Goal: Task Accomplishment & Management: Use online tool/utility

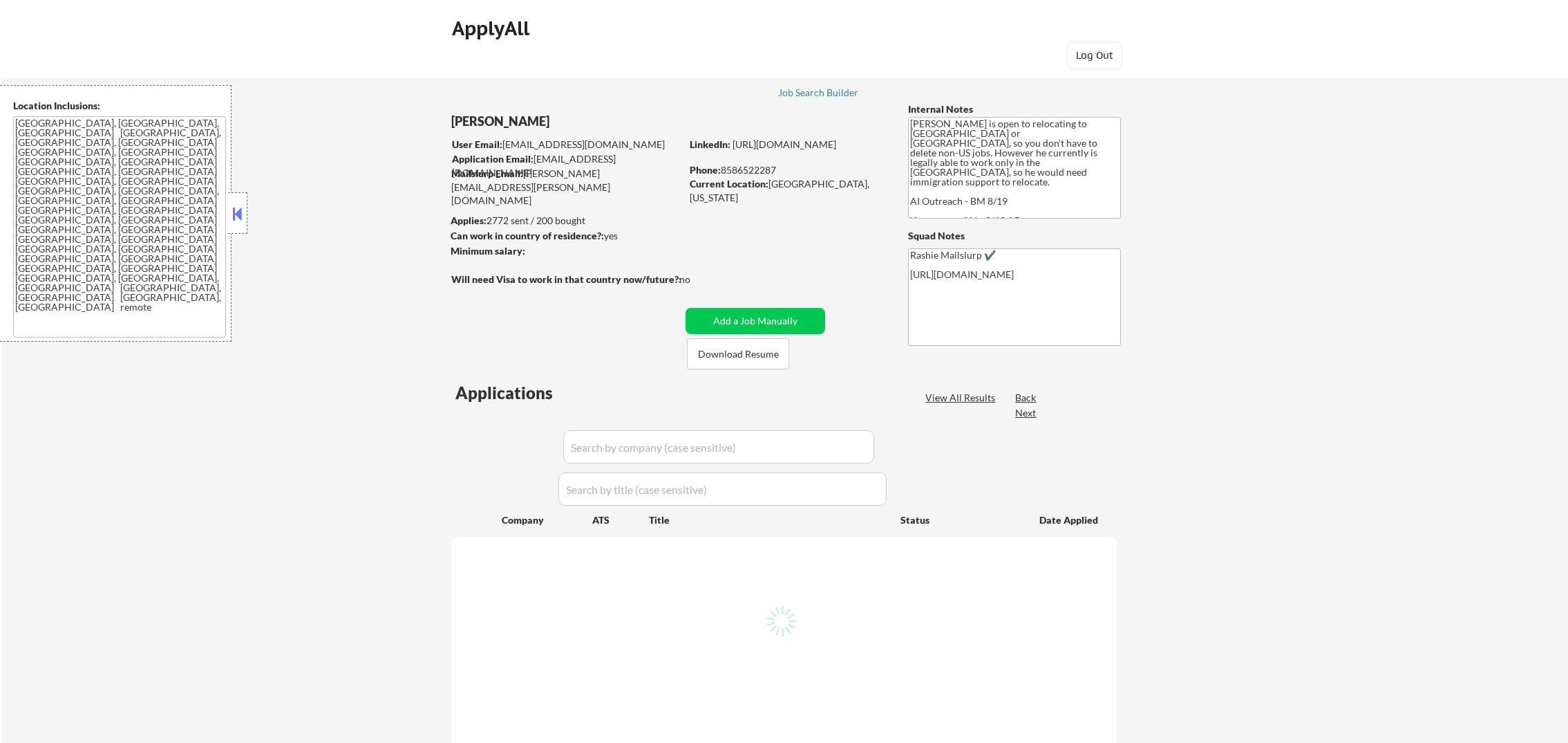
select select ""pending""
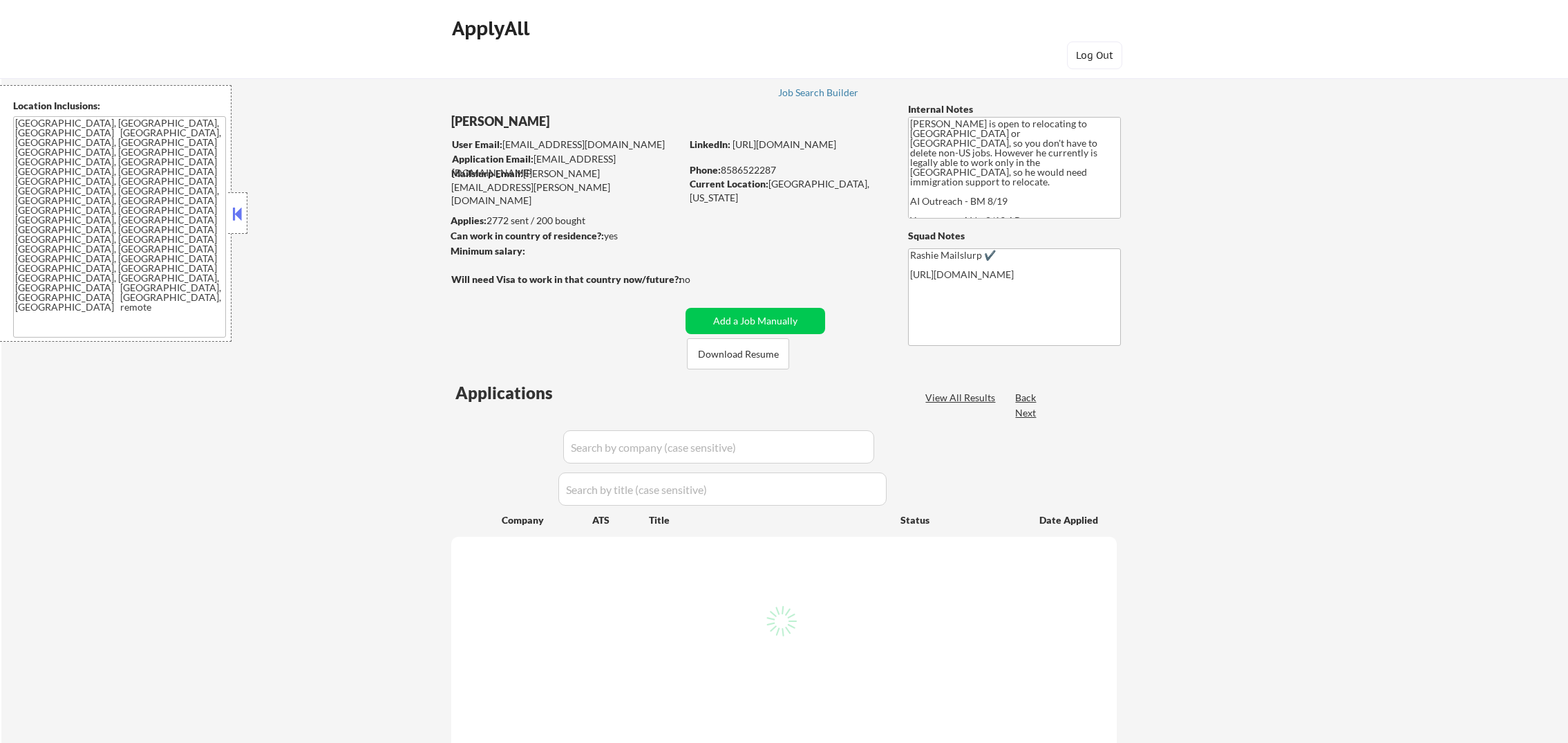
select select ""pending""
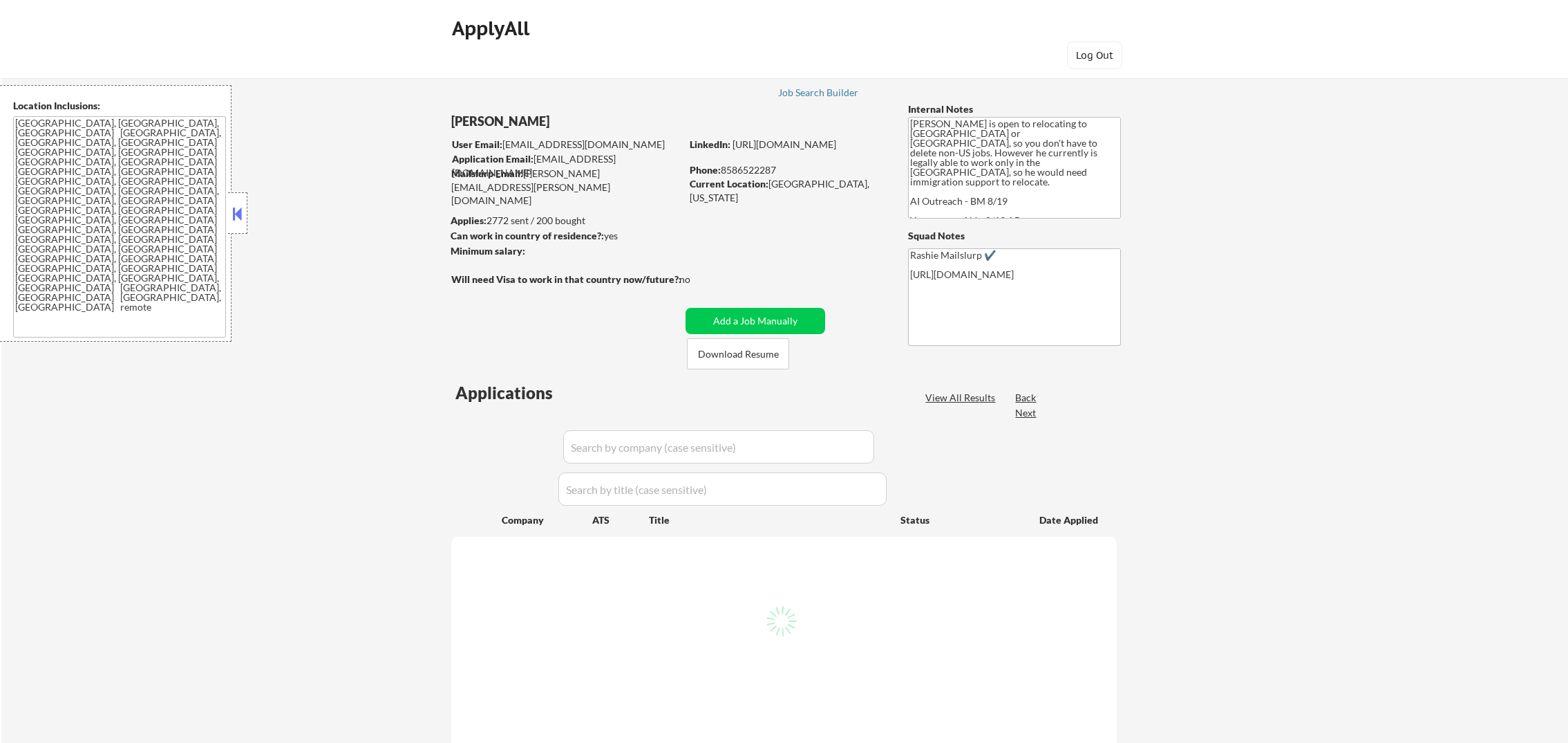
select select ""pending""
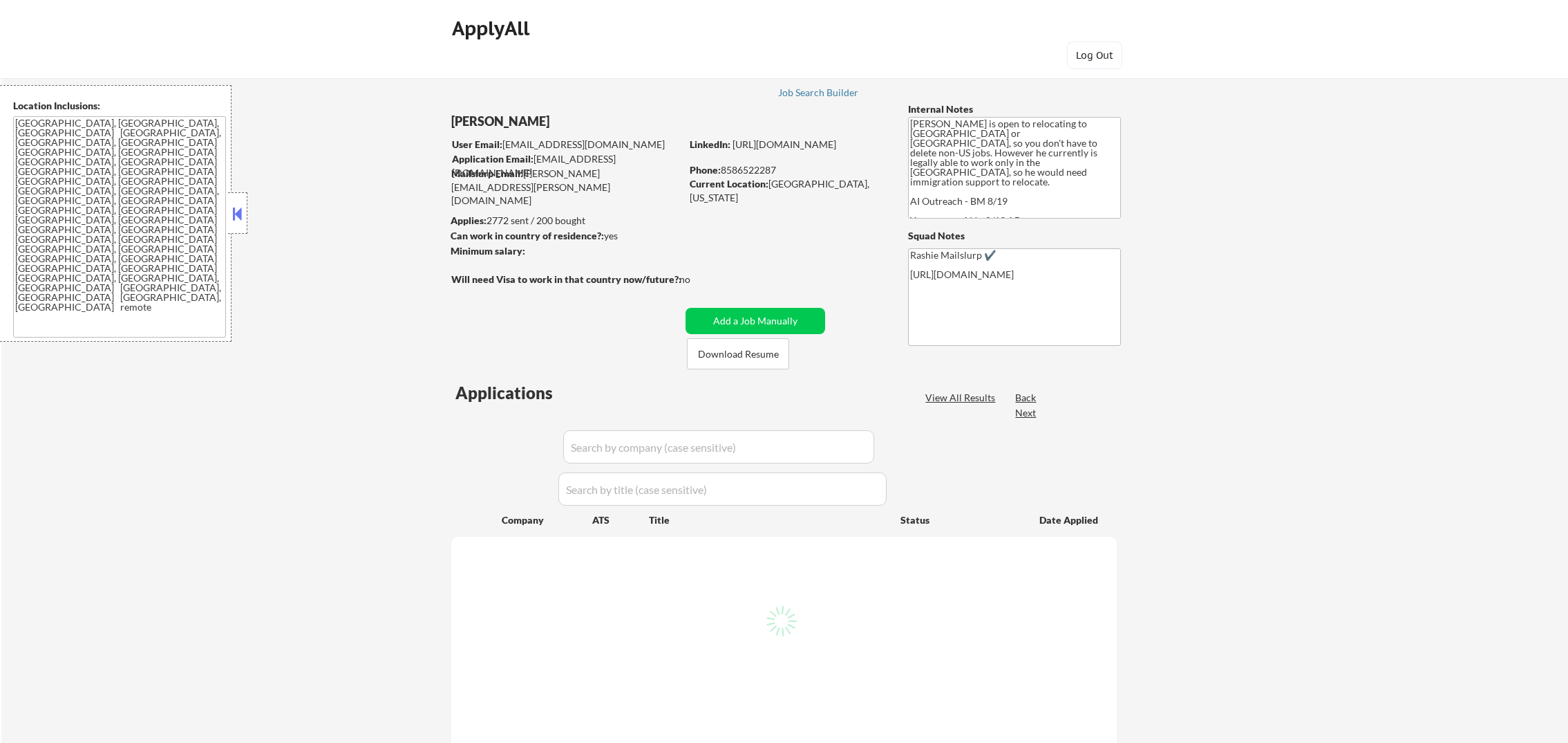
select select ""pending""
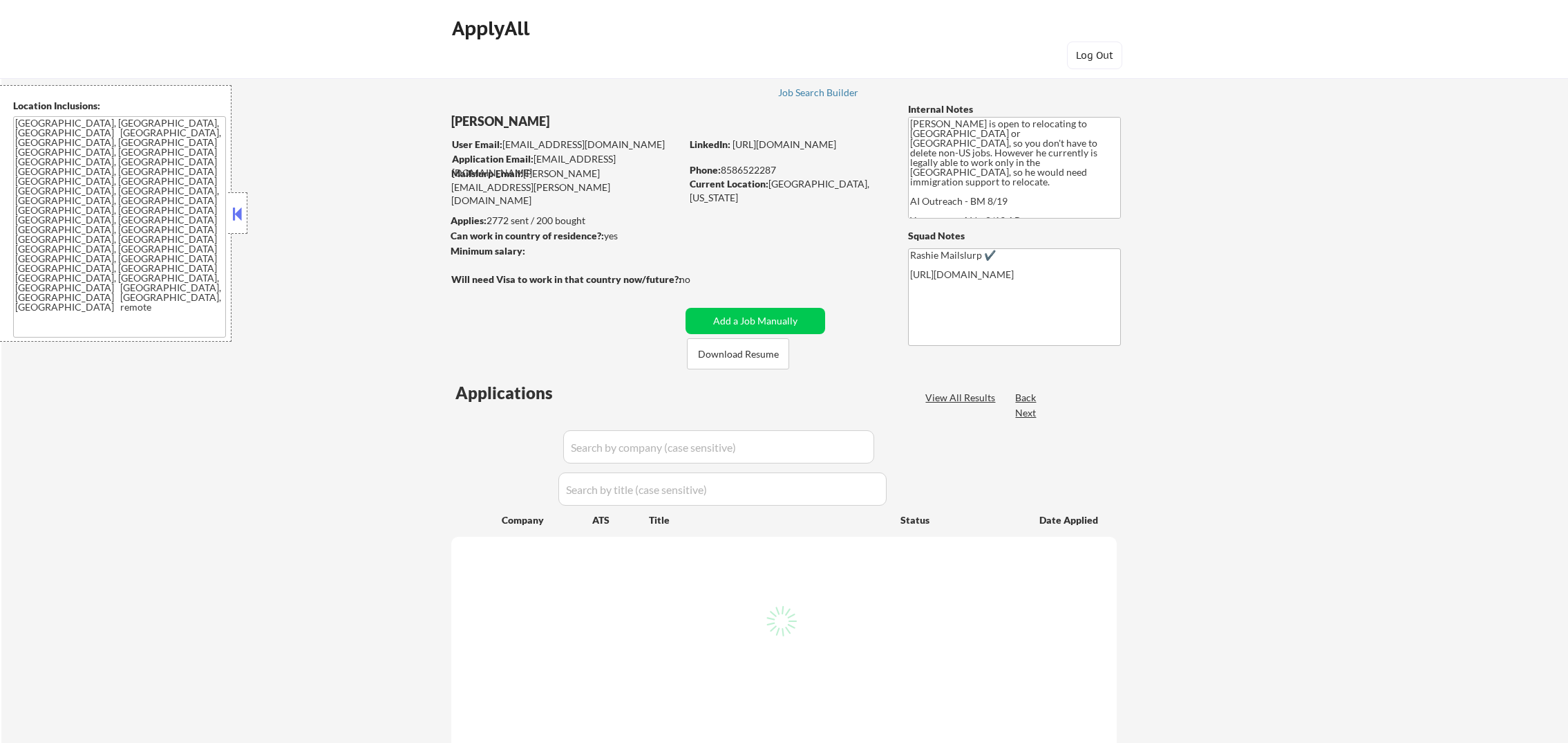
select select ""pending""
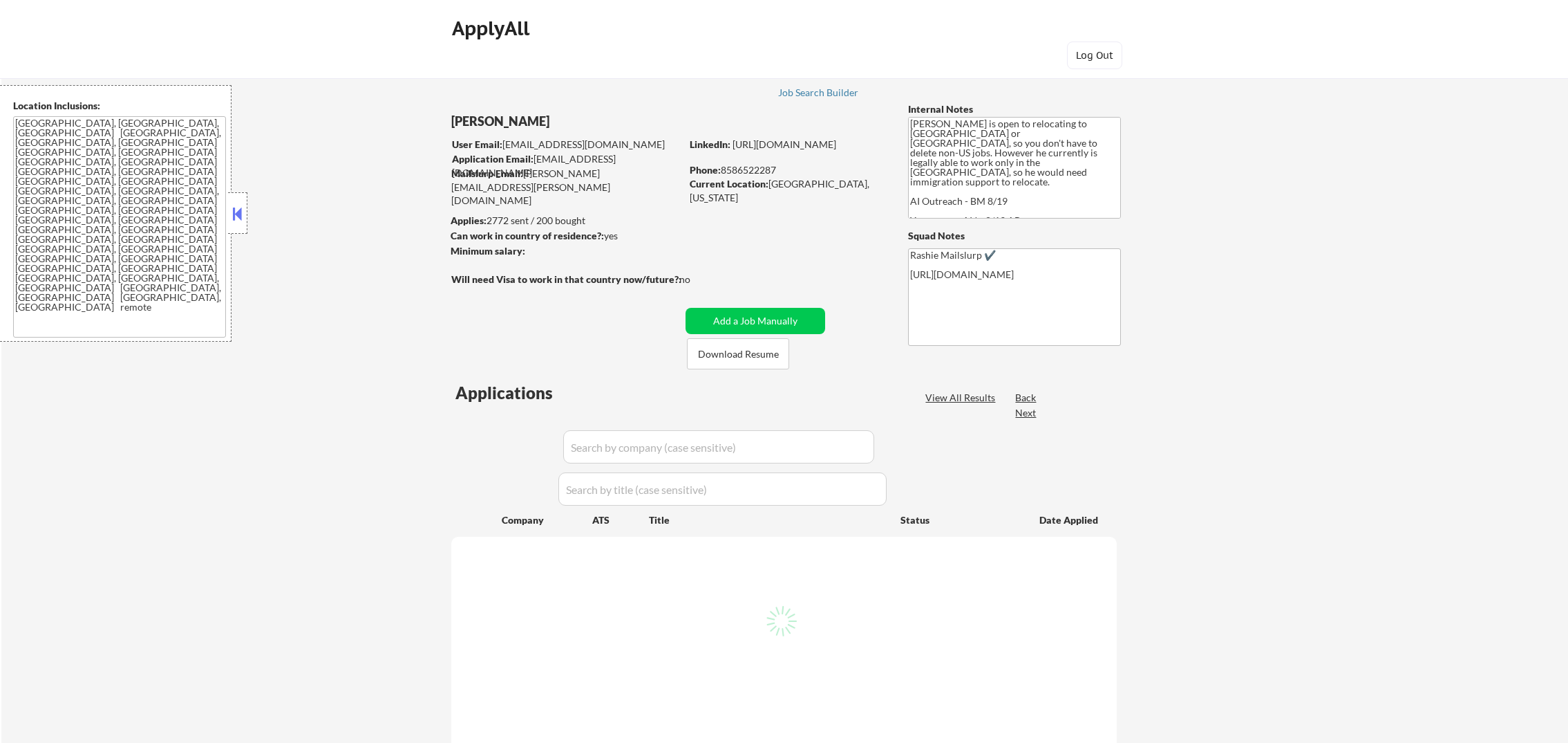
select select ""pending""
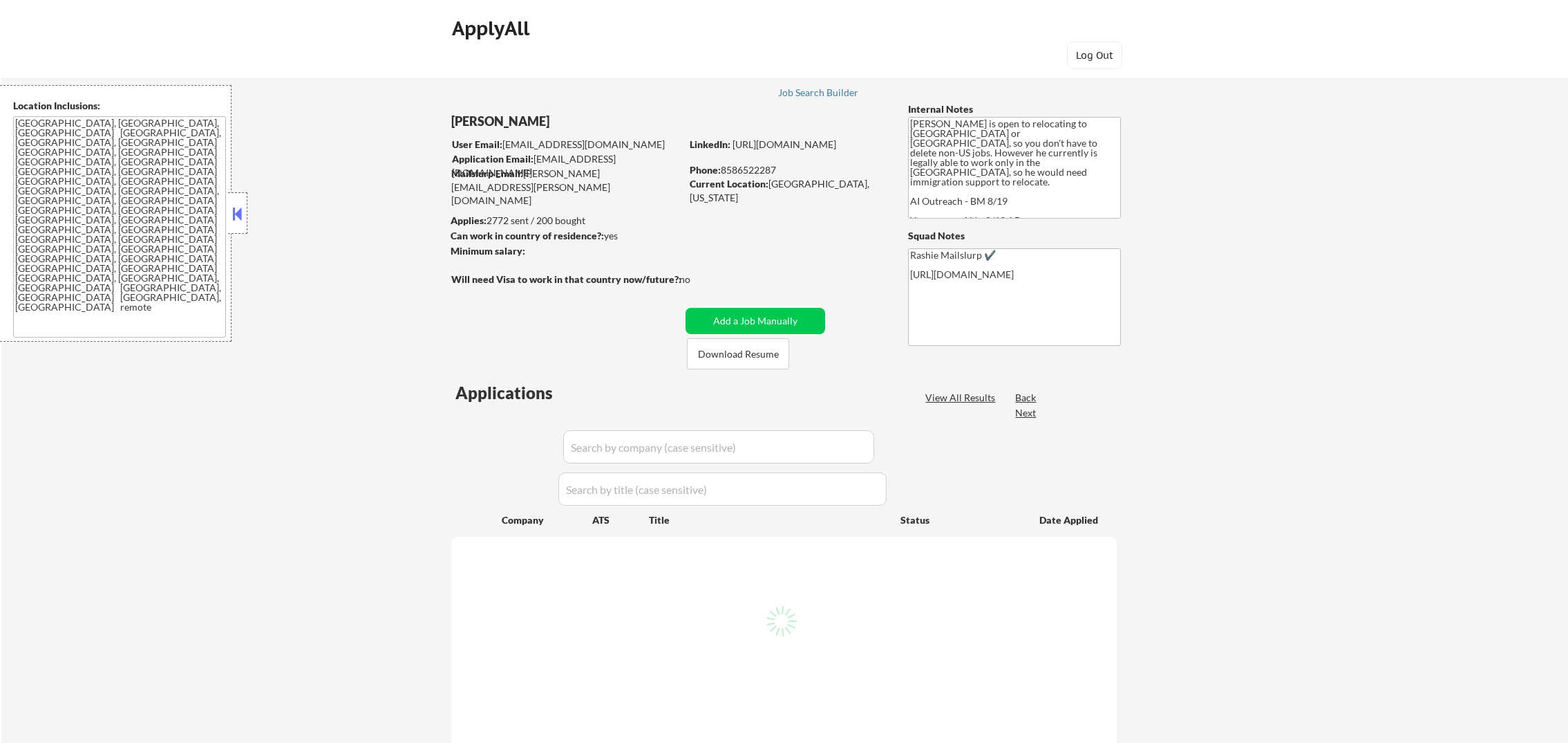
select select ""pending""
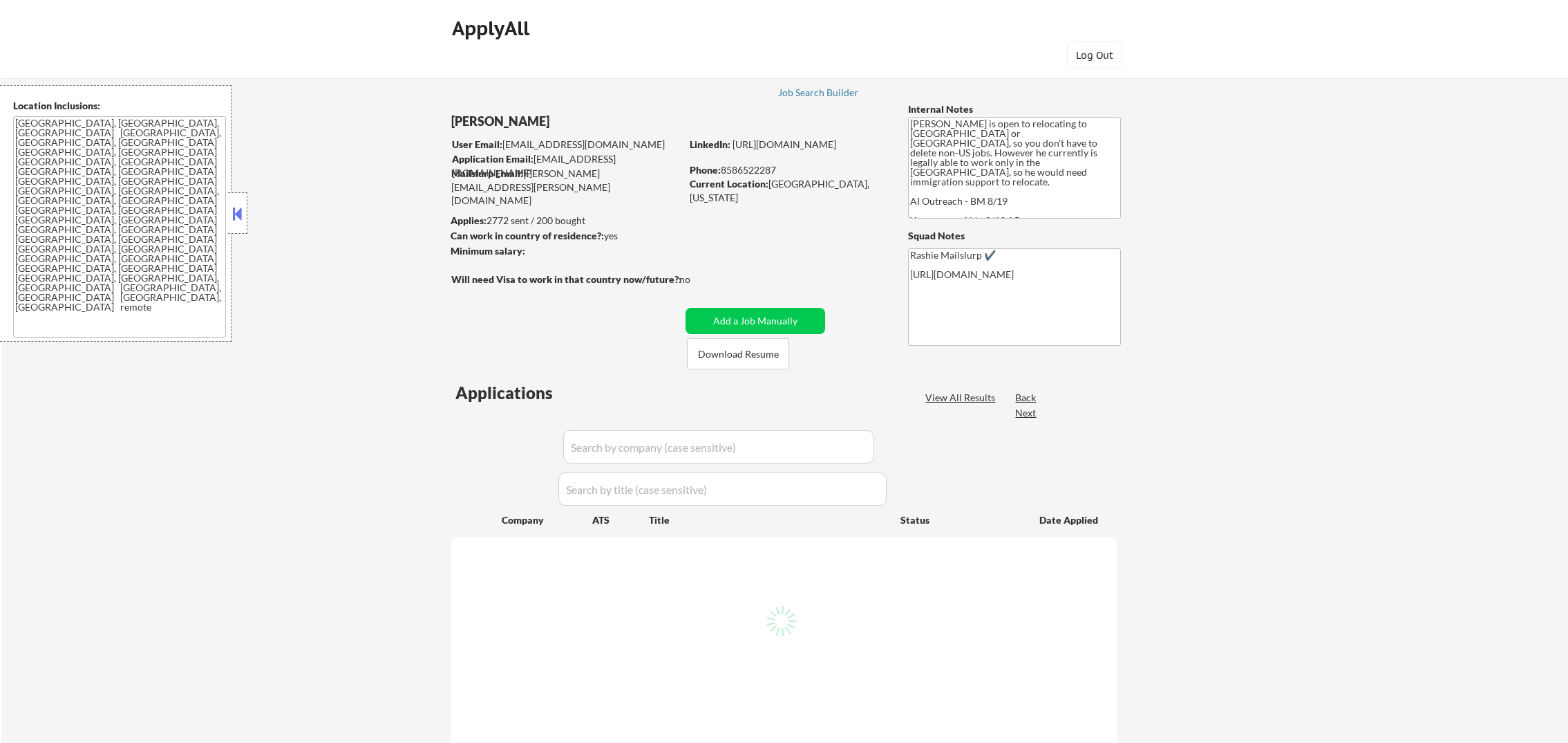
select select ""pending""
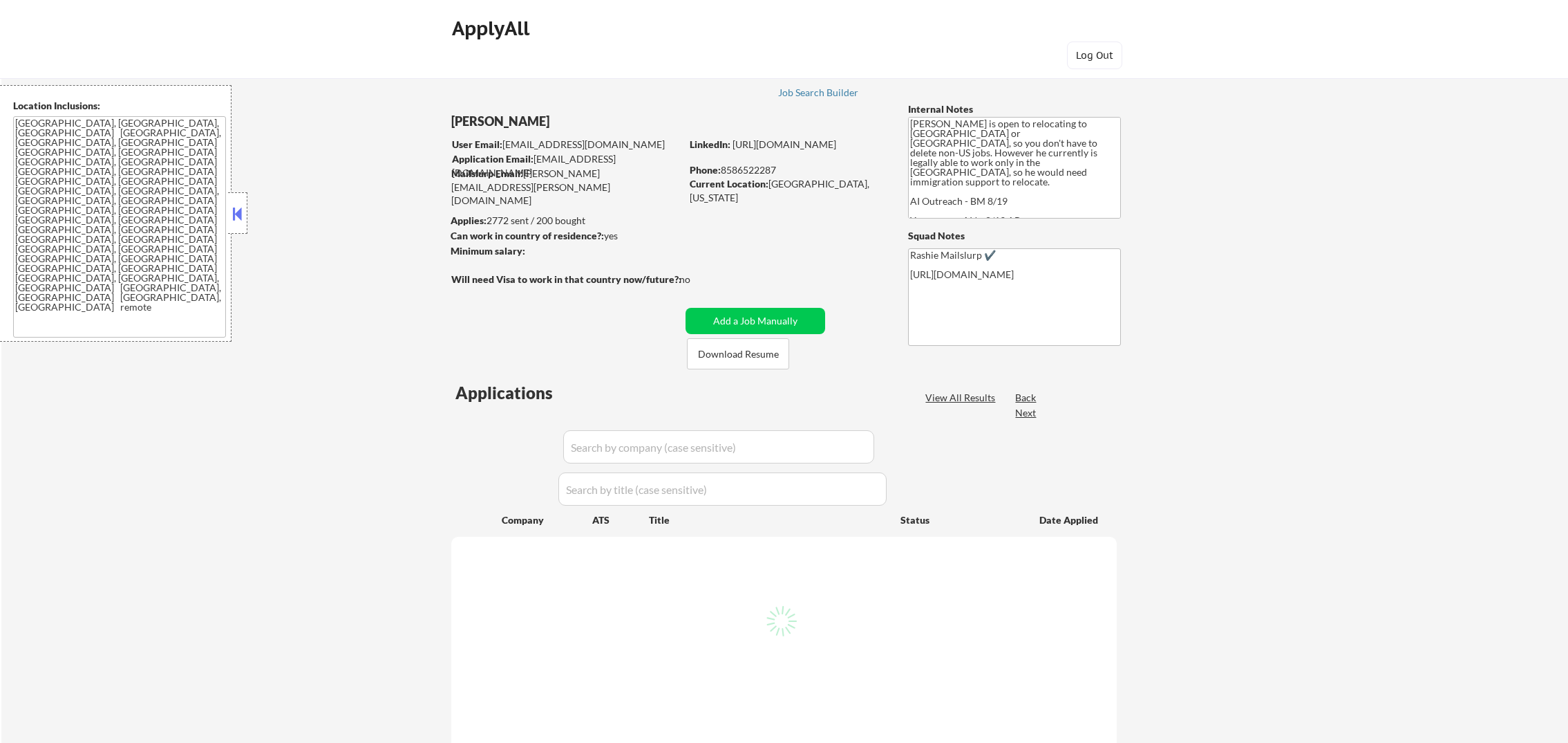
select select ""pending""
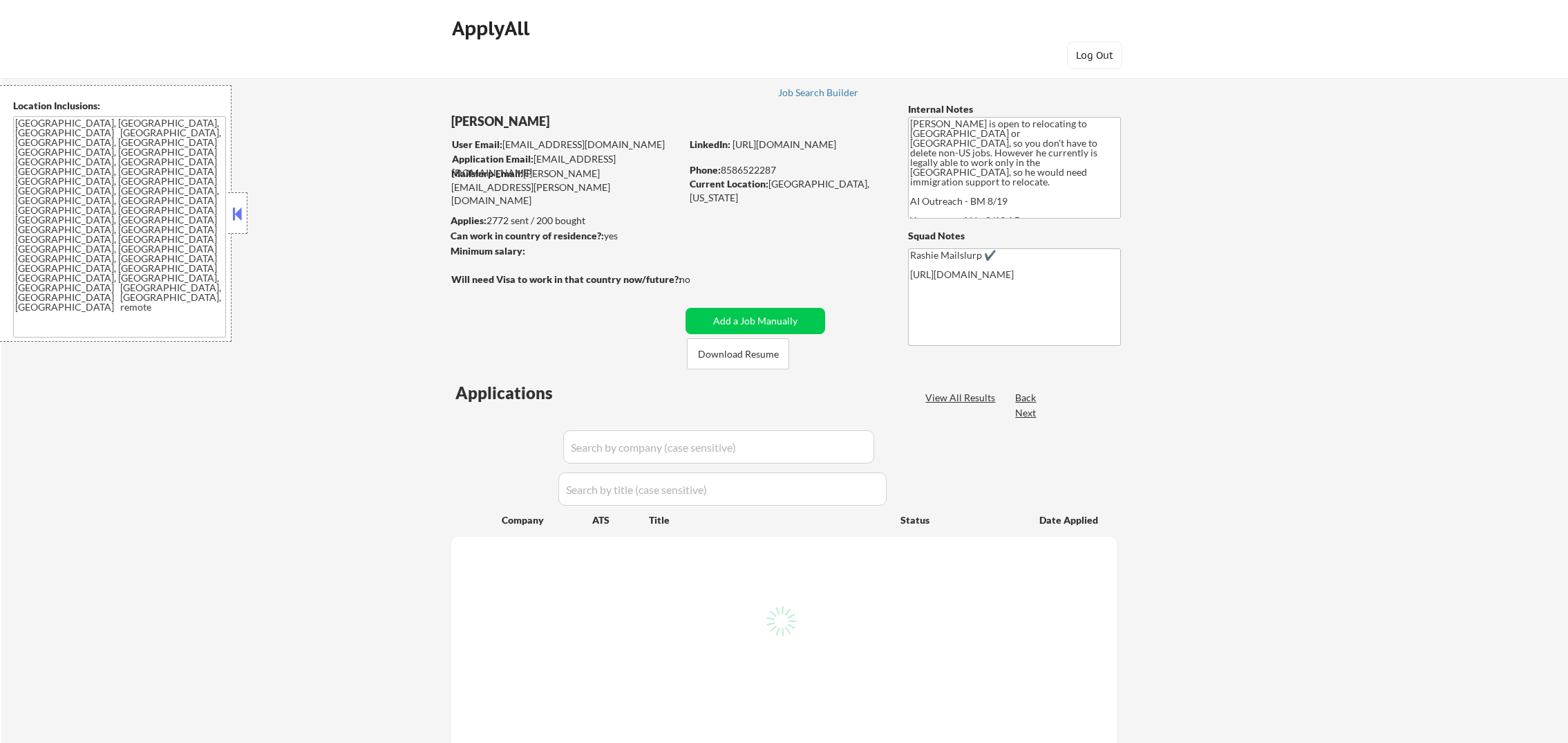
select select ""pending""
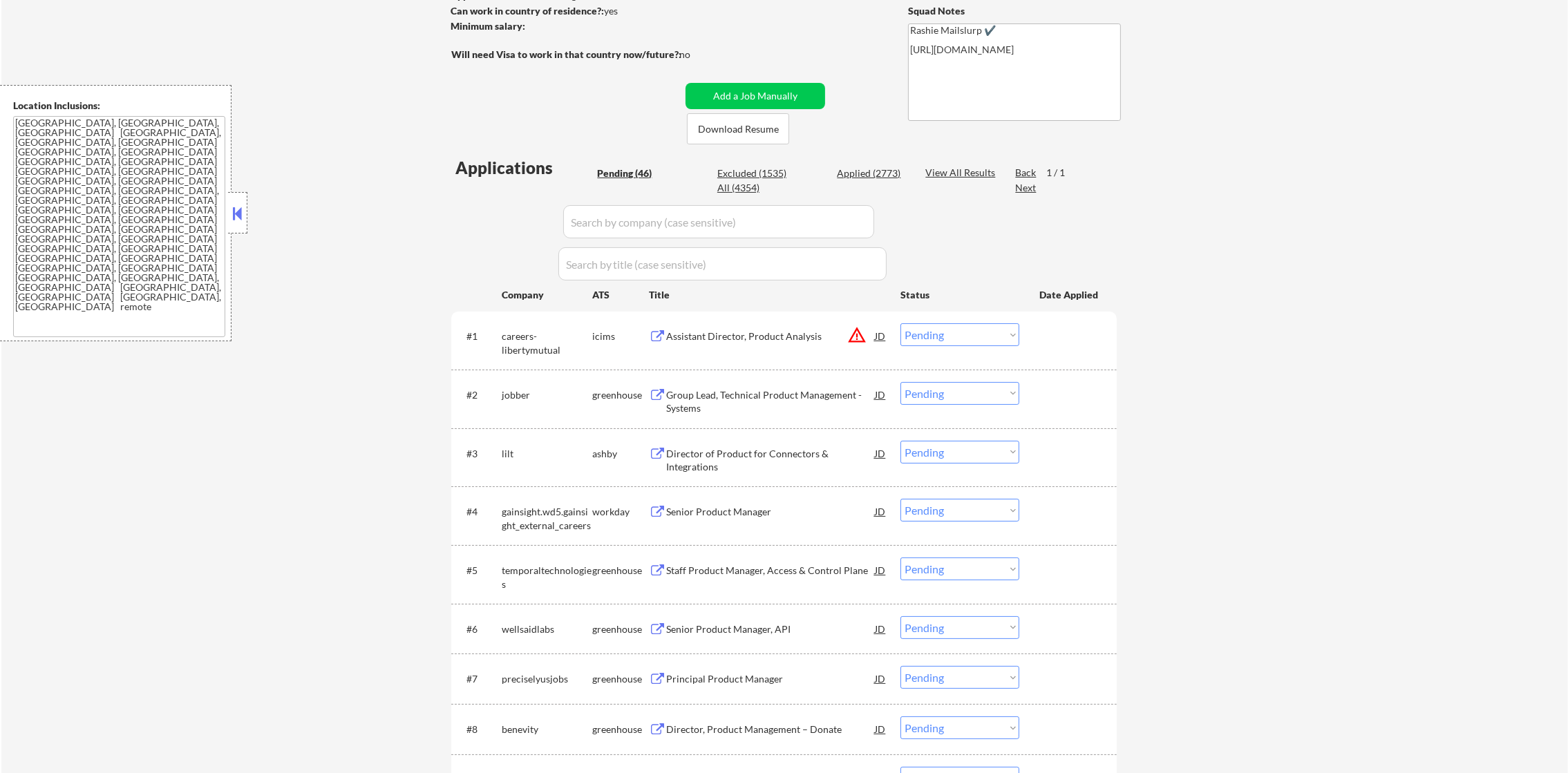
scroll to position [368, 0]
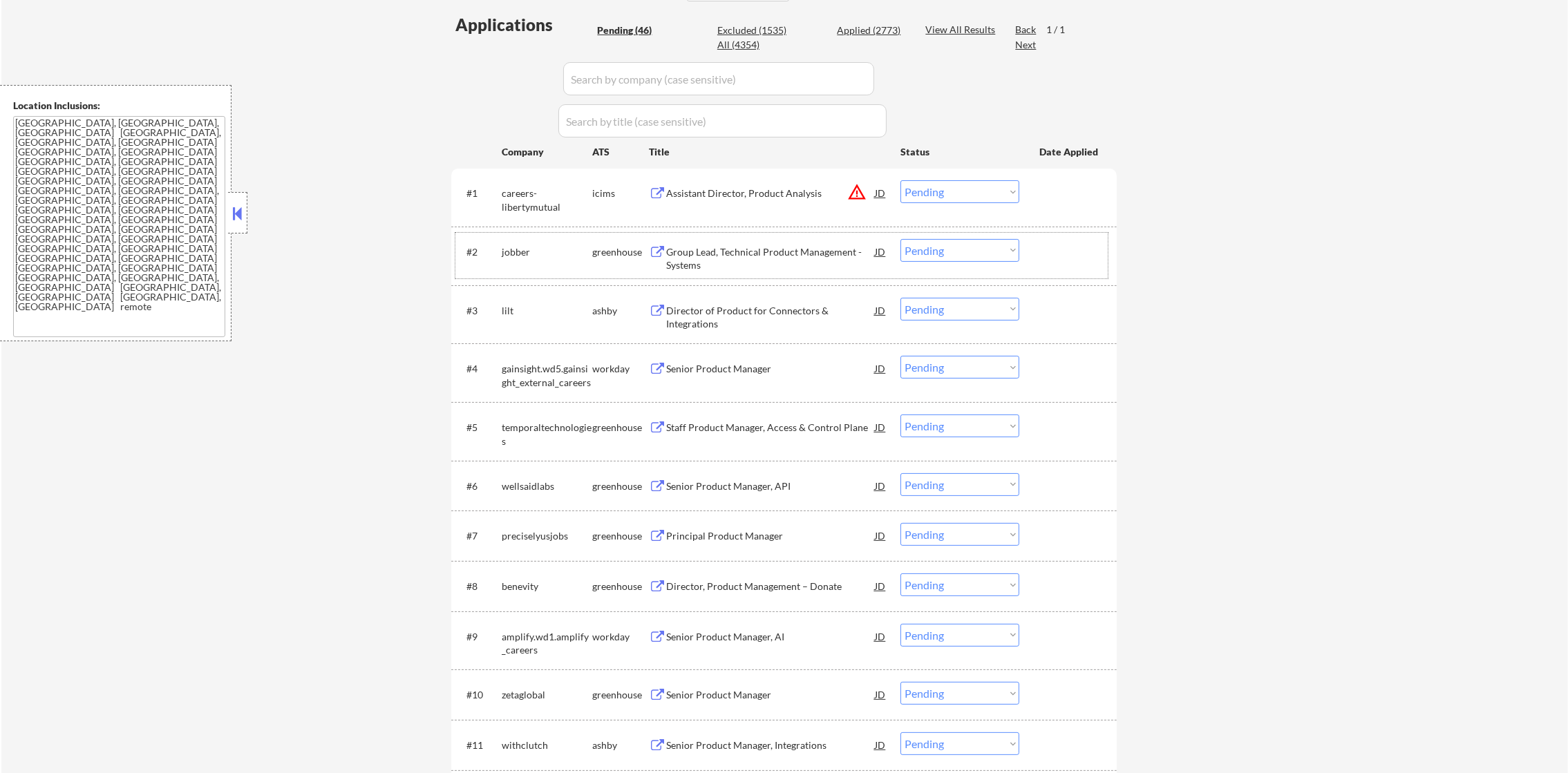
click at [524, 256] on div "jobber" at bounding box center [548, 252] width 91 height 14
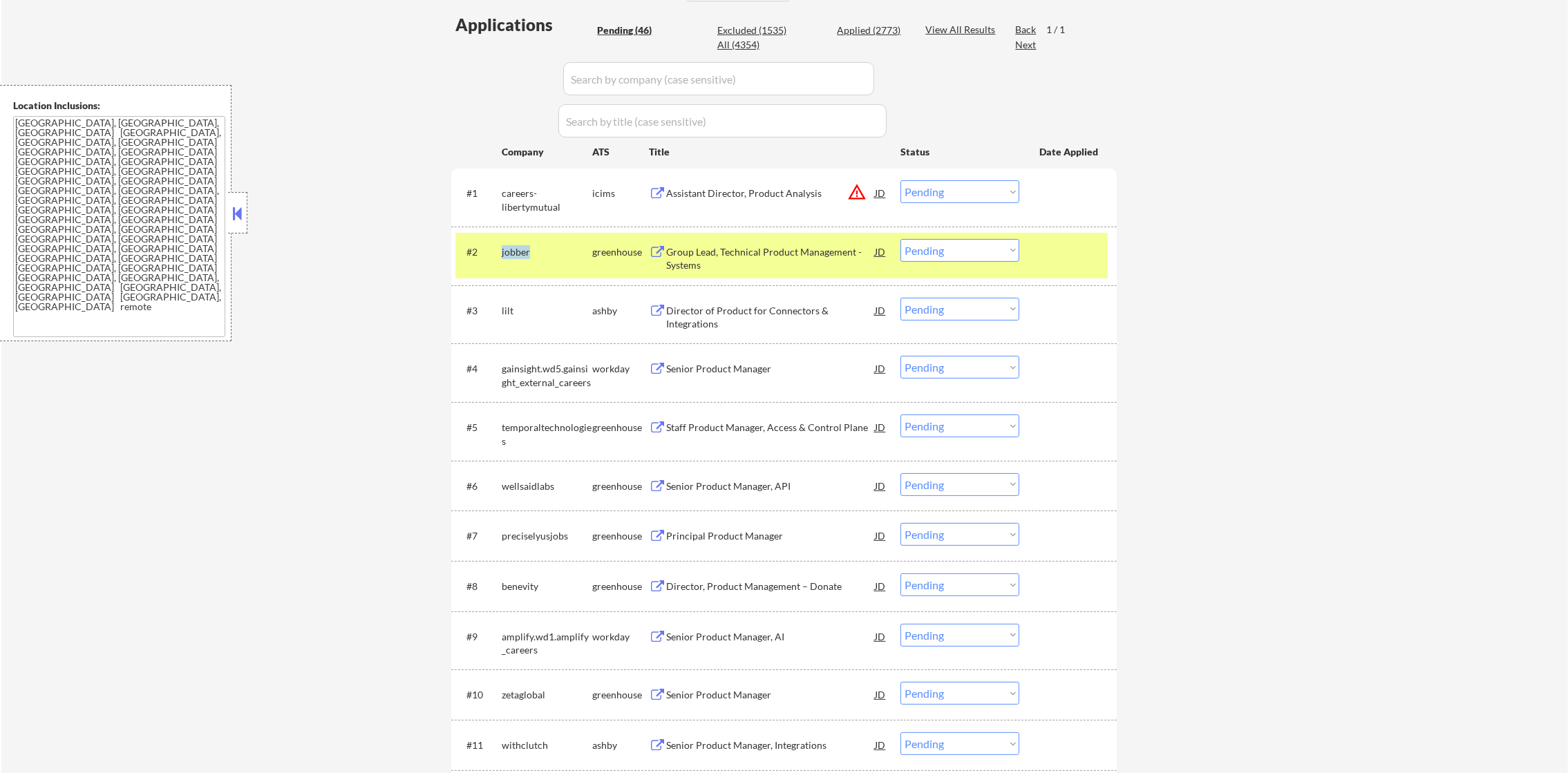
click at [524, 256] on div "jobber" at bounding box center [548, 252] width 91 height 14
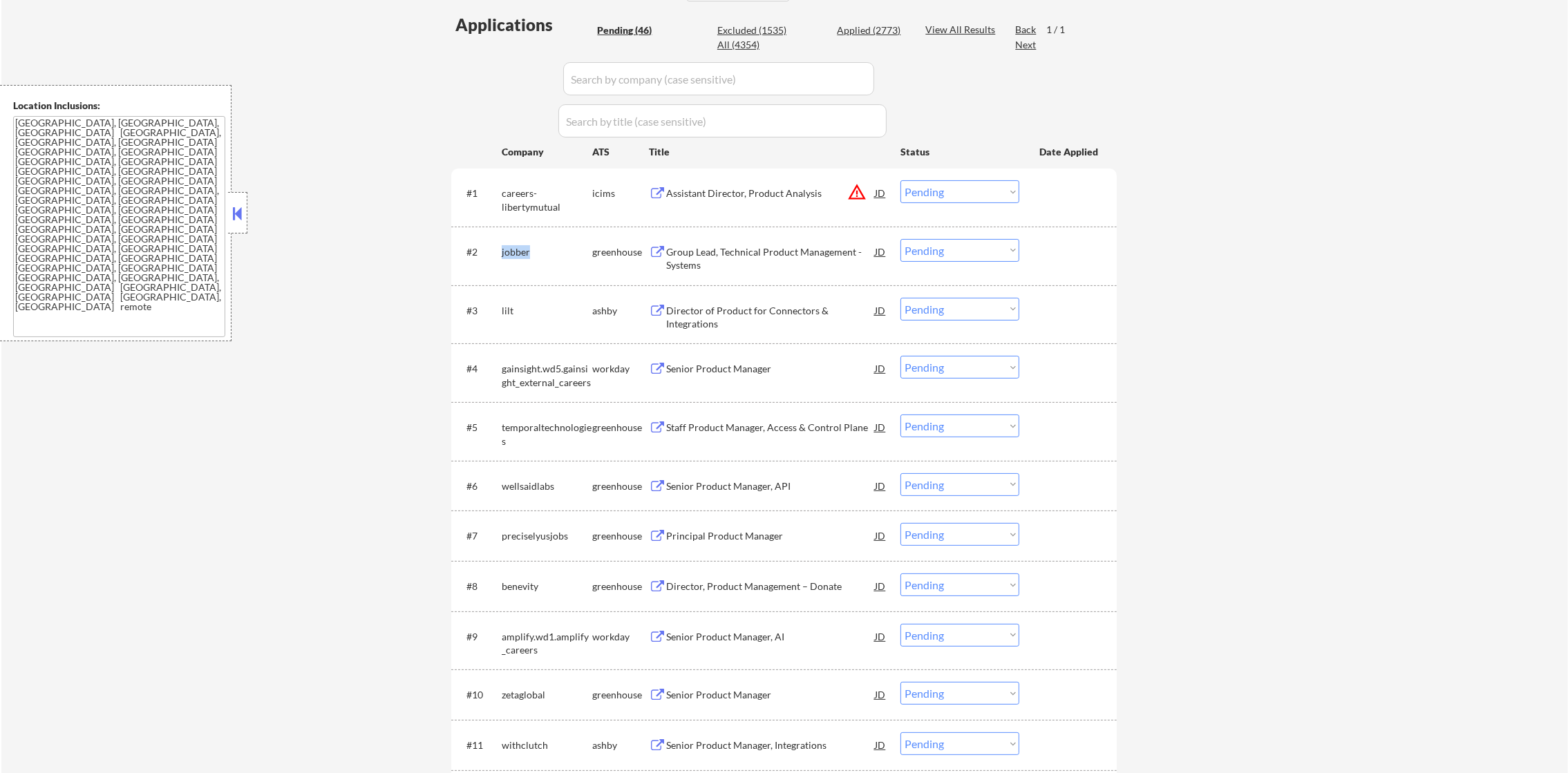
copy div "jobber"
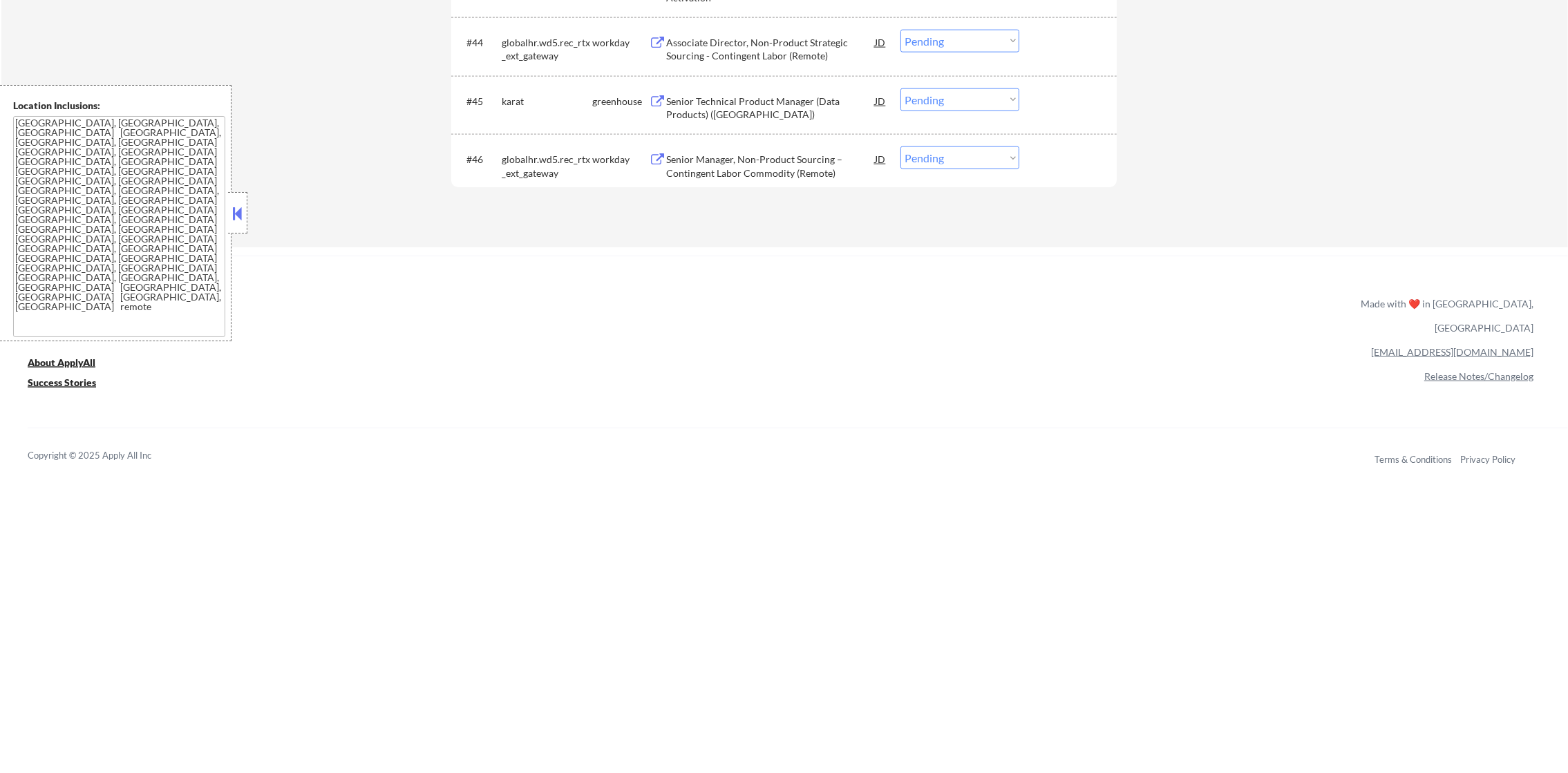
scroll to position [2820, 0]
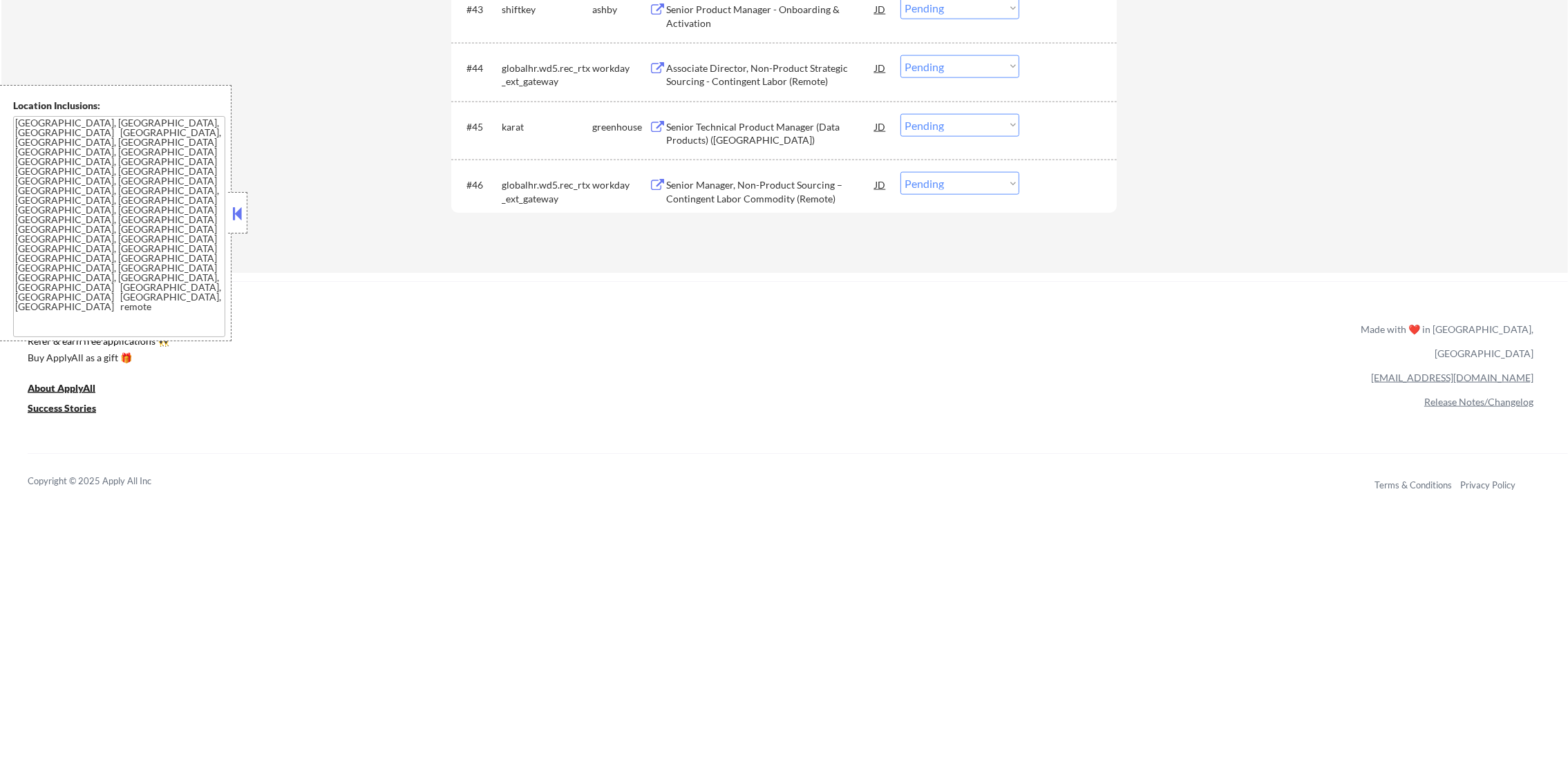
click at [520, 123] on div "karat" at bounding box center [548, 127] width 91 height 14
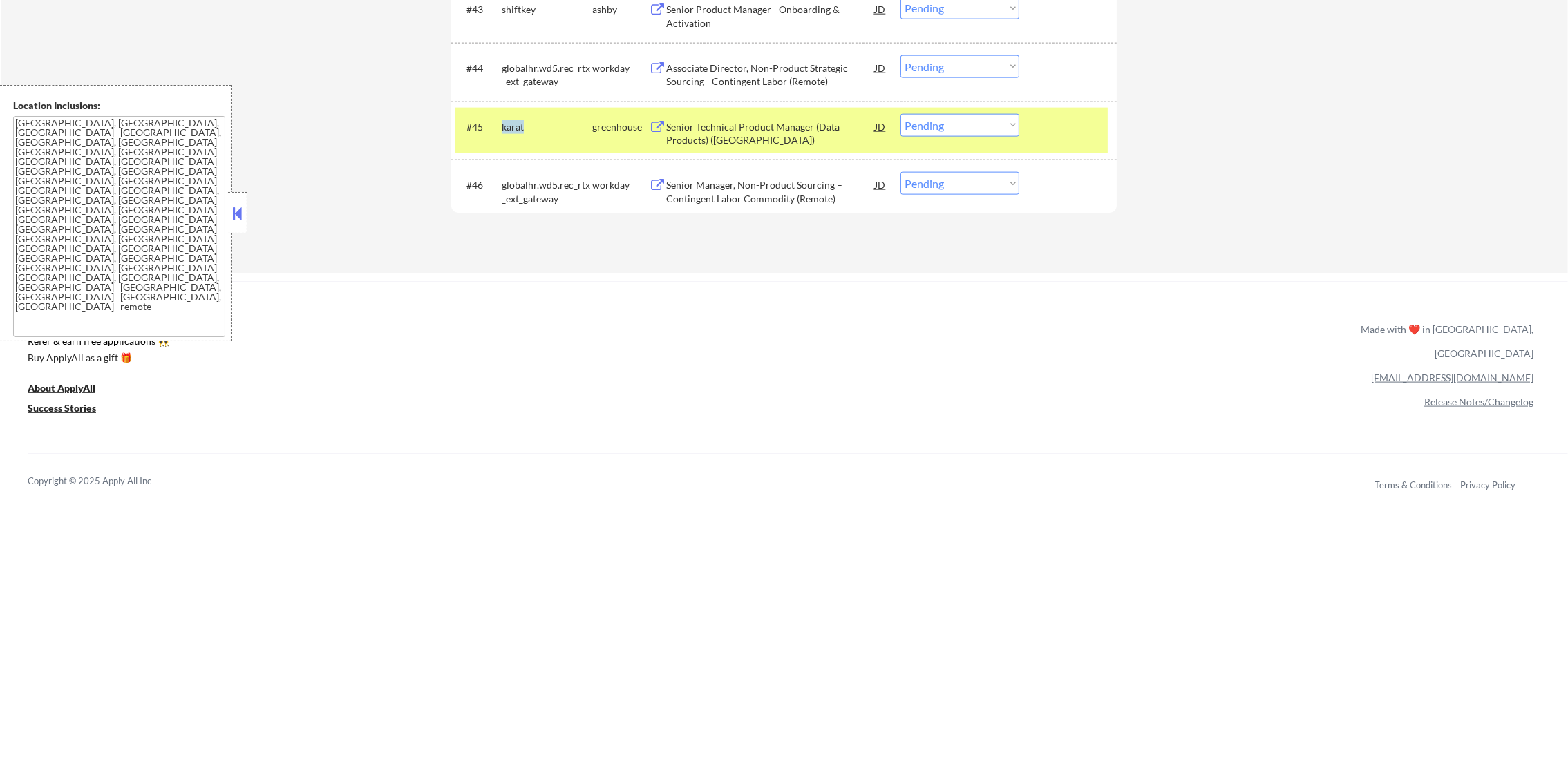
click at [520, 123] on div "karat" at bounding box center [548, 127] width 91 height 14
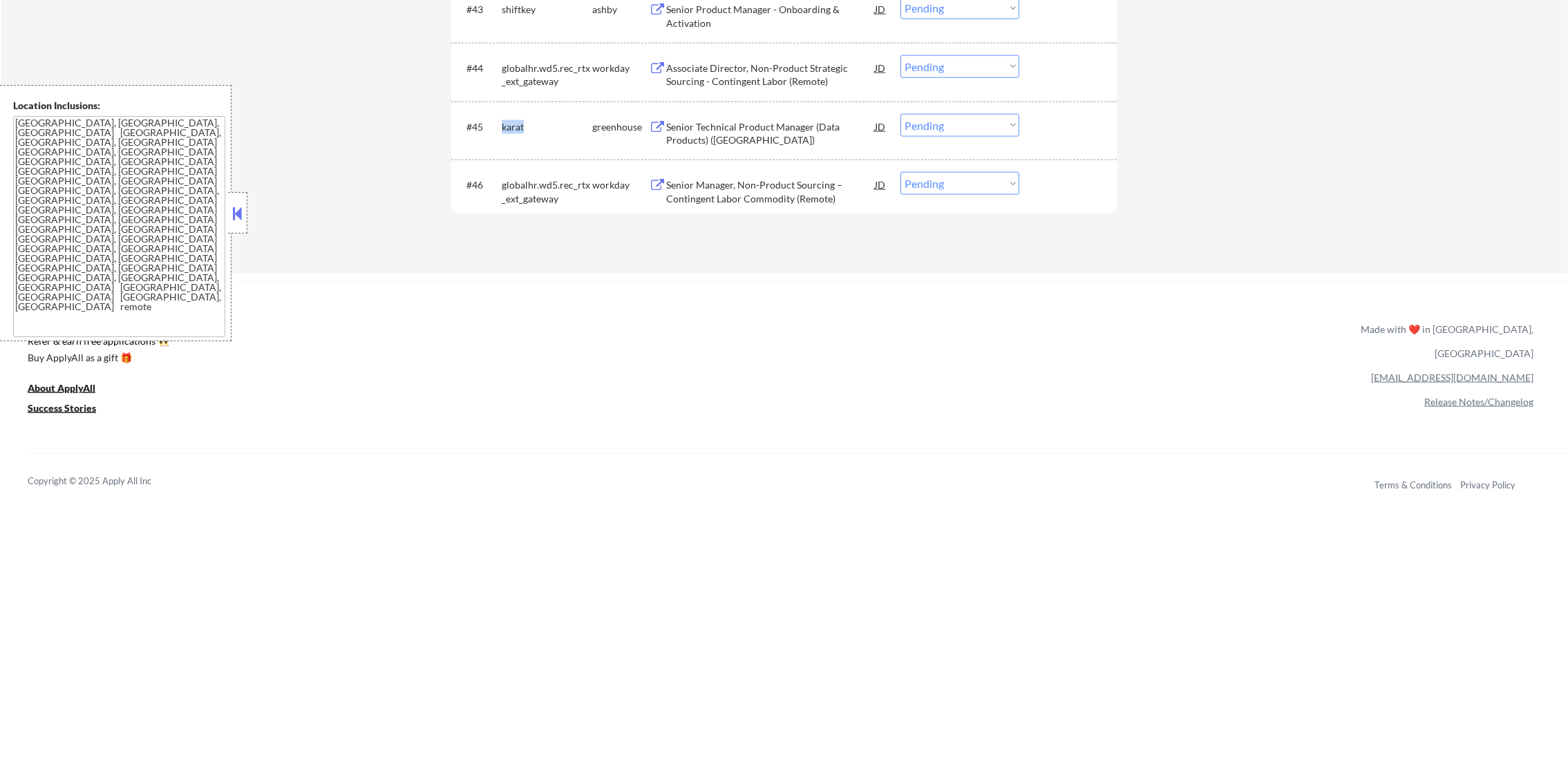
copy div "karat"
select select ""pending""
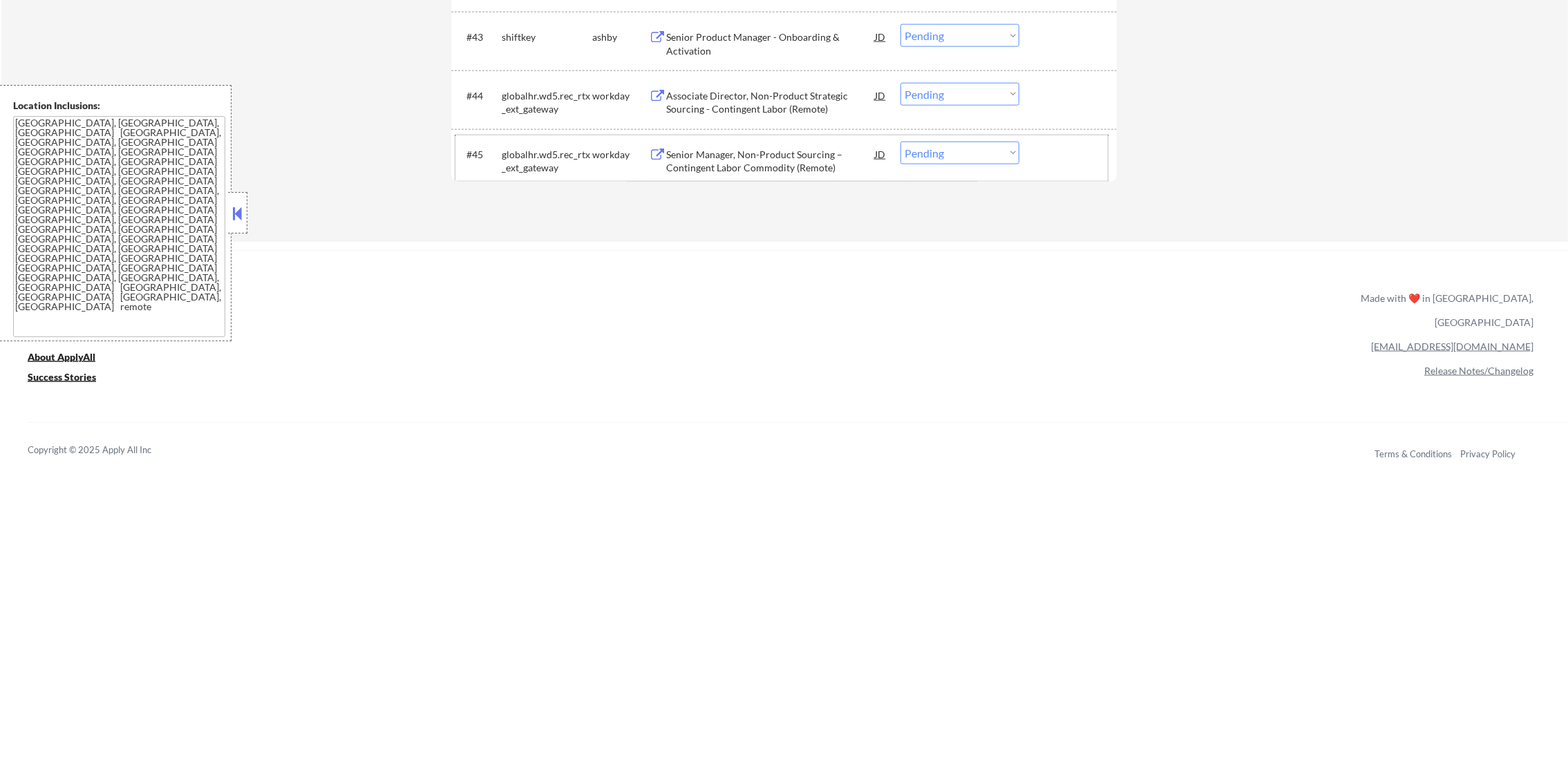
scroll to position [2751, 0]
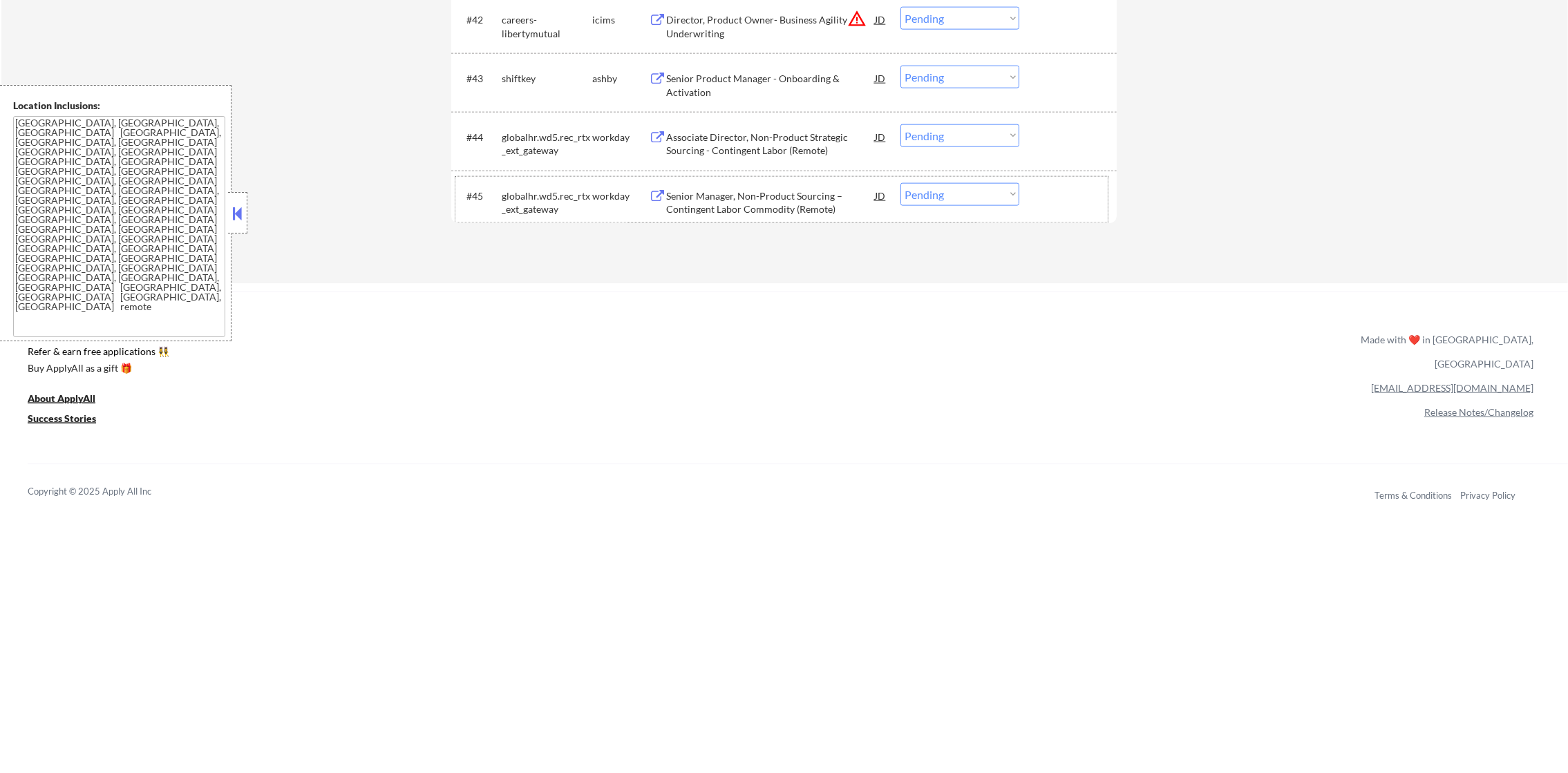
click at [513, 79] on div "shiftkey" at bounding box center [548, 79] width 91 height 14
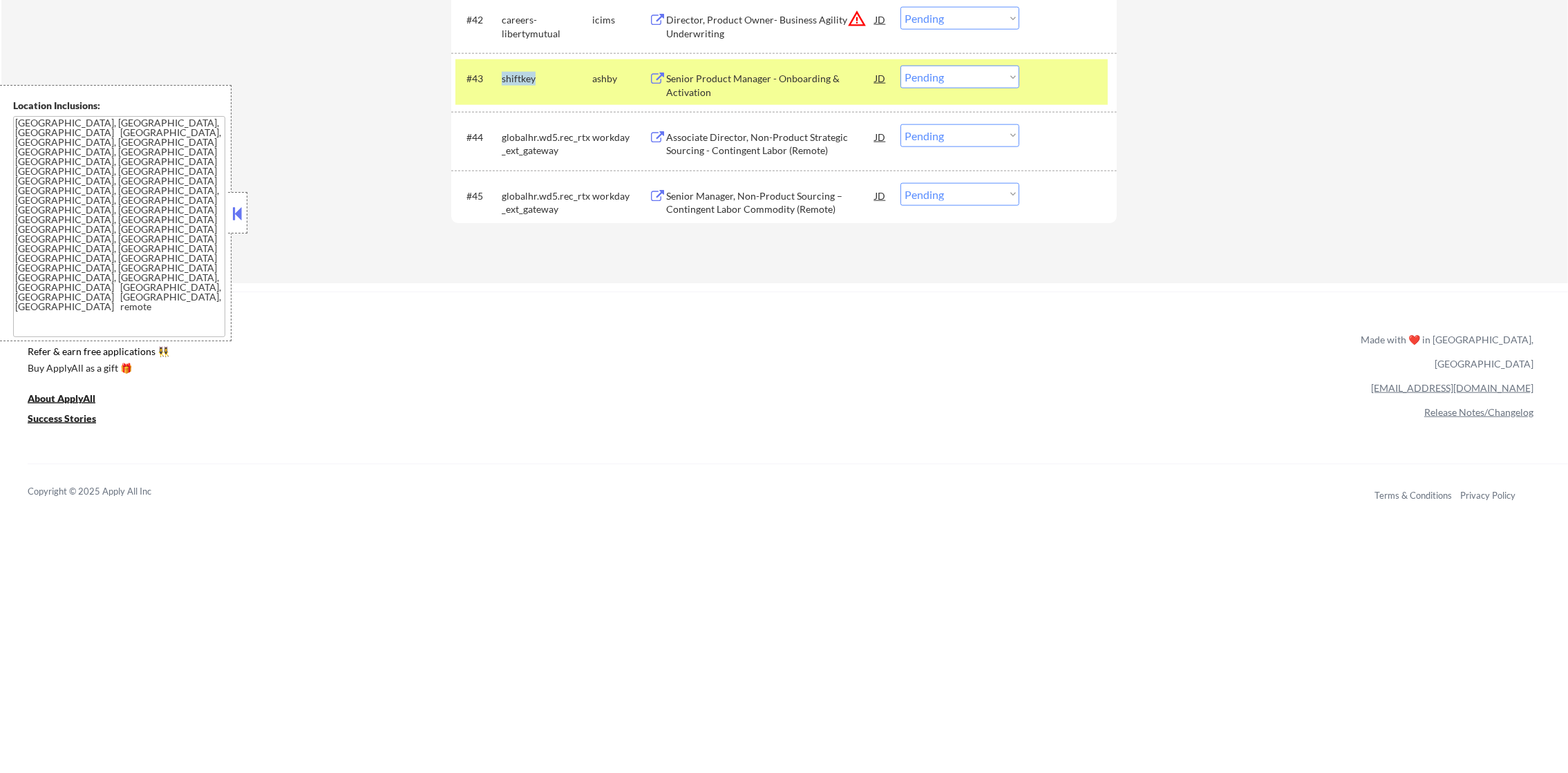
click at [513, 79] on div "shiftkey" at bounding box center [548, 79] width 91 height 14
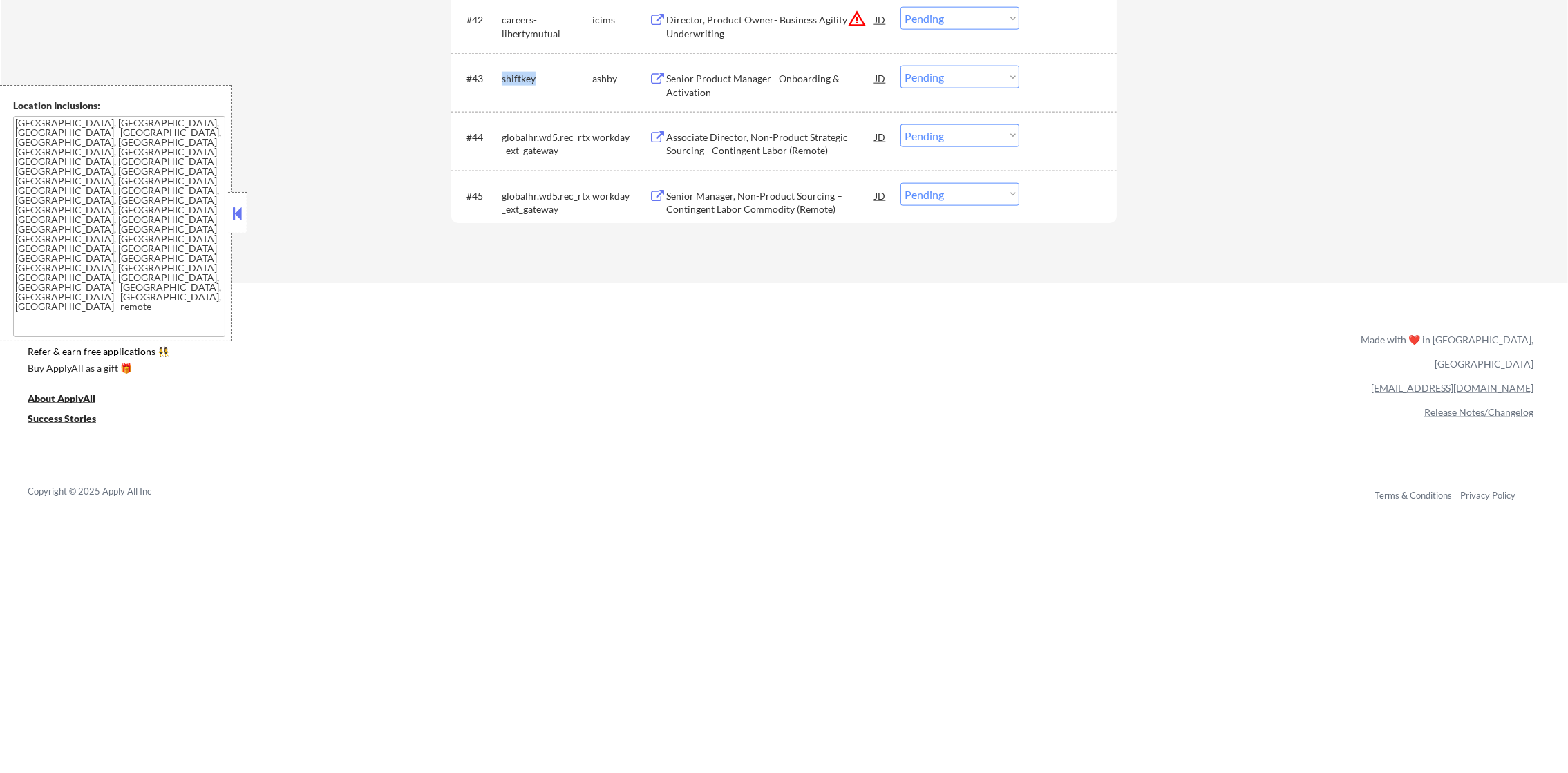
copy div "shiftkey"
select select ""pending""
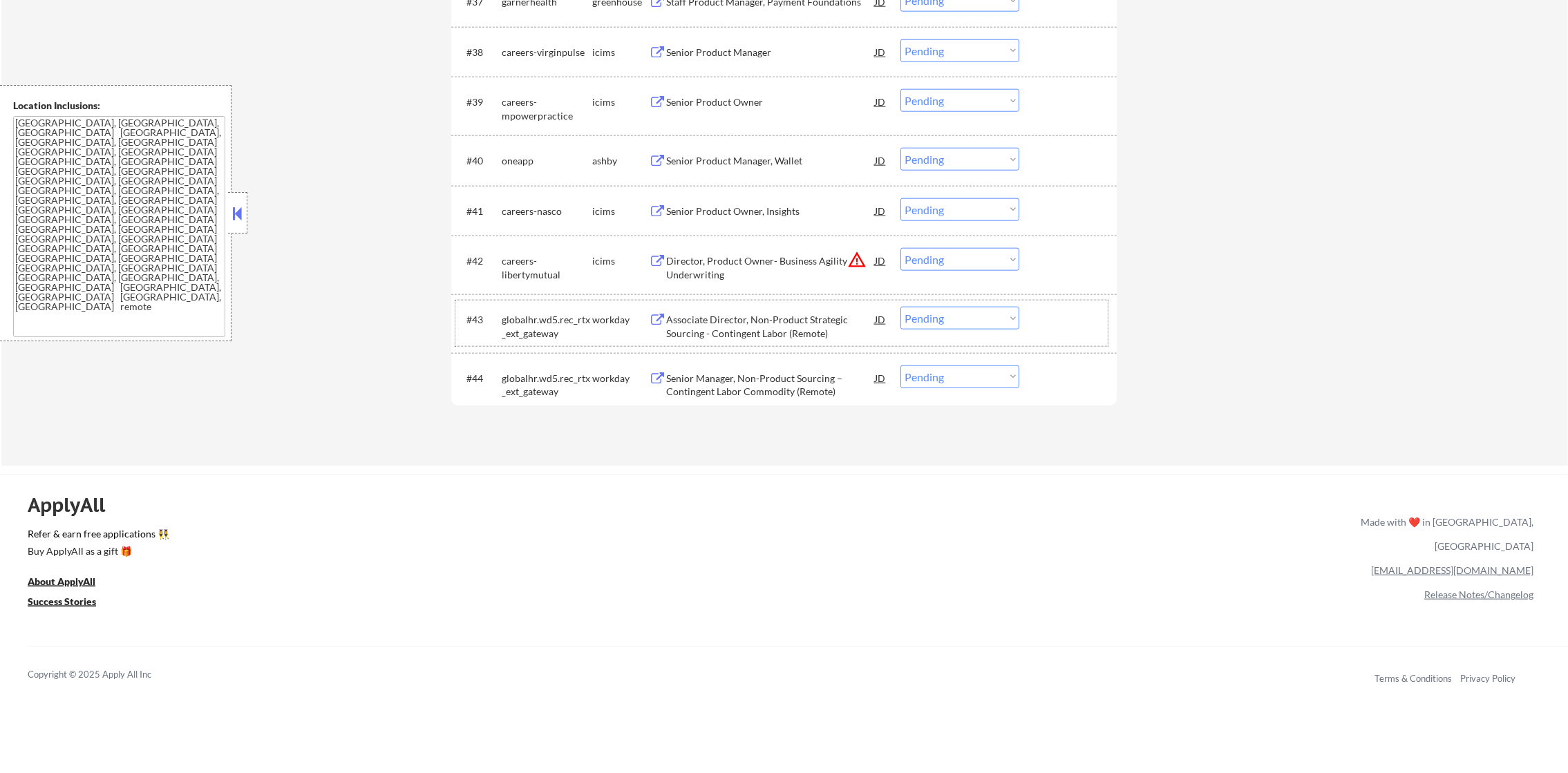
scroll to position [2509, 0]
click at [781, 153] on div "Senior Product Manager, Wallet" at bounding box center [770, 161] width 208 height 25
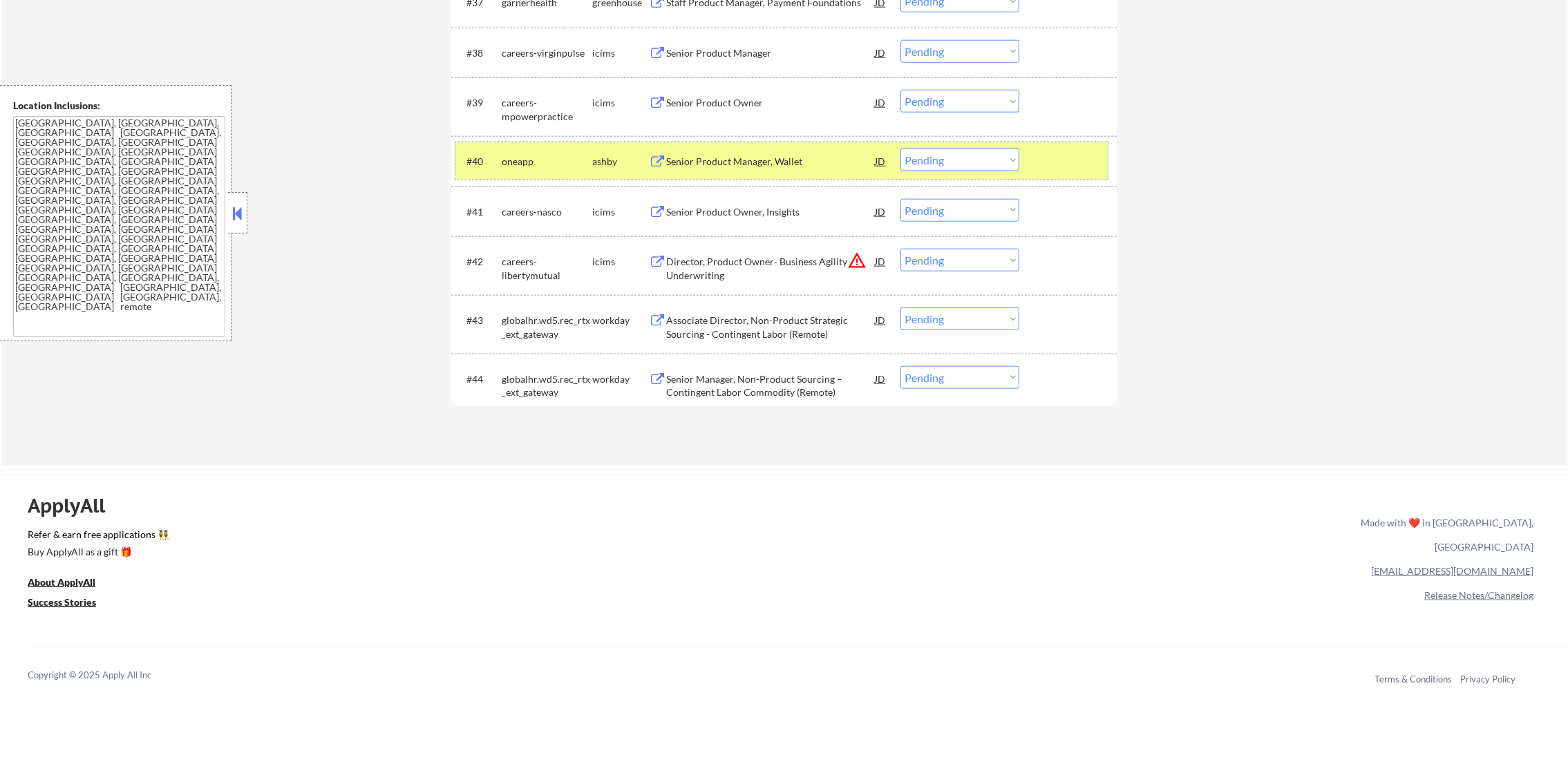
click at [545, 153] on div "oneapp" at bounding box center [548, 161] width 91 height 25
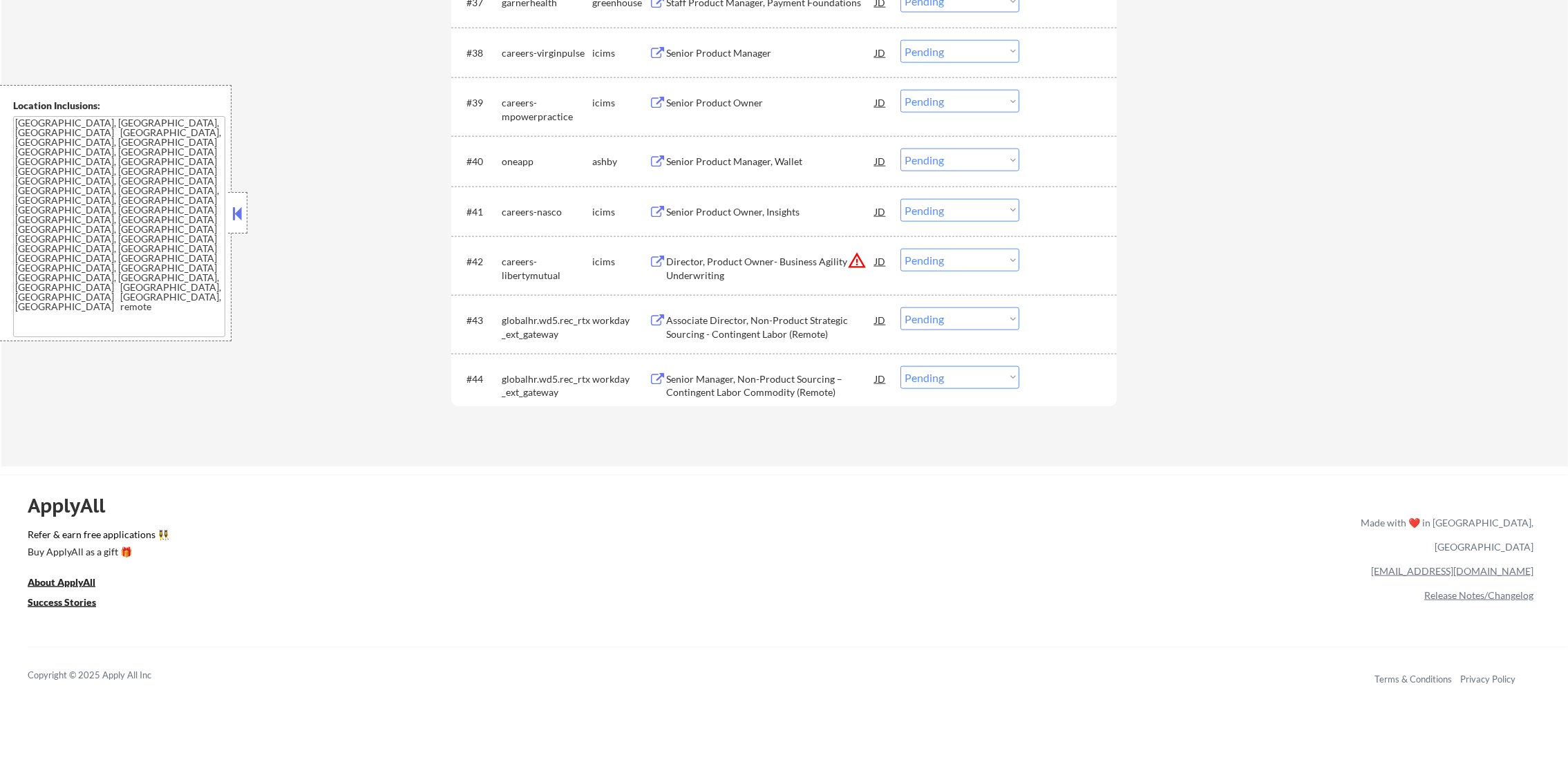
click at [524, 160] on div "oneapp" at bounding box center [548, 161] width 91 height 14
copy div "oneapp"
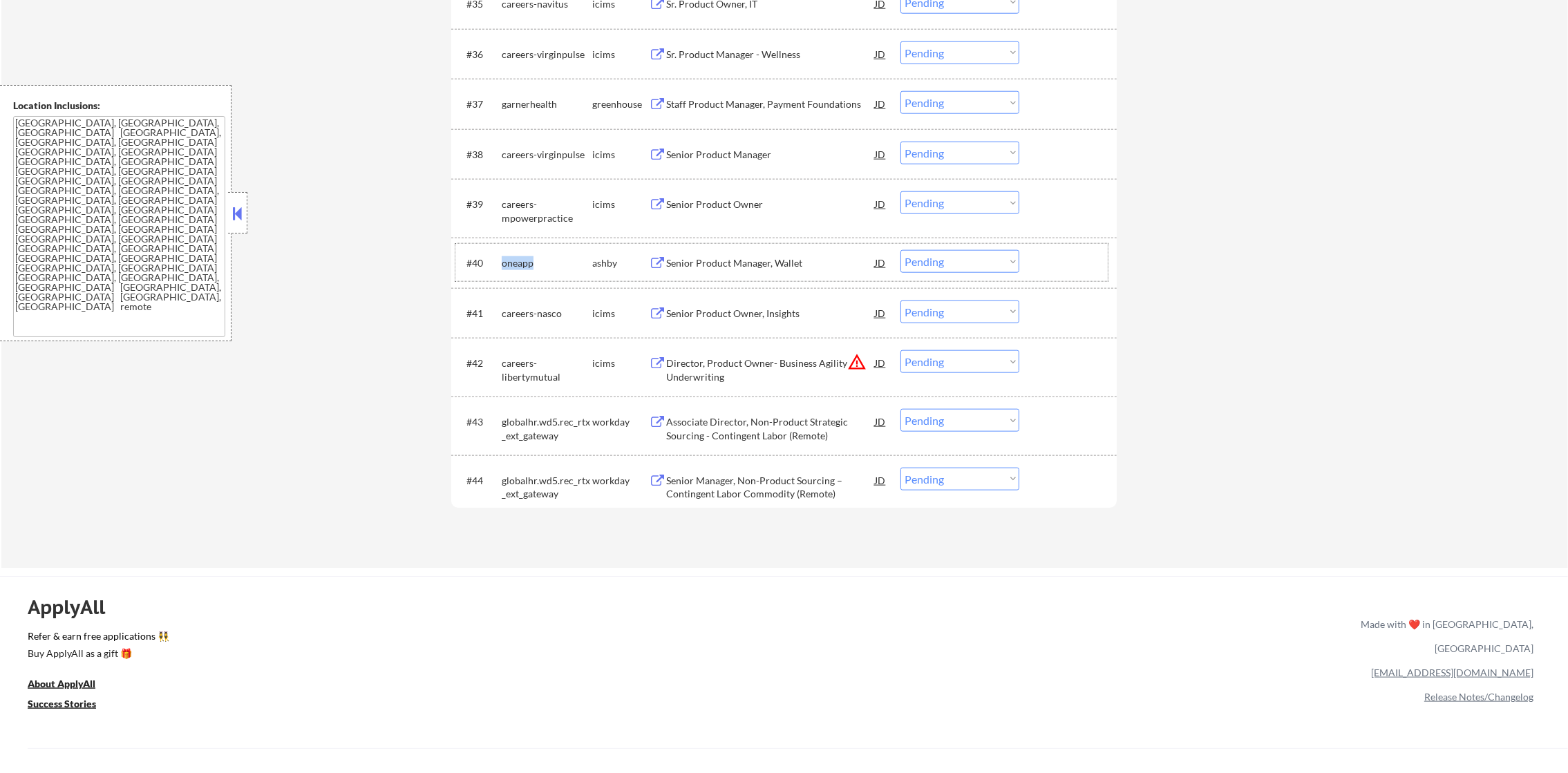
scroll to position [2405, 0]
select select ""pending""
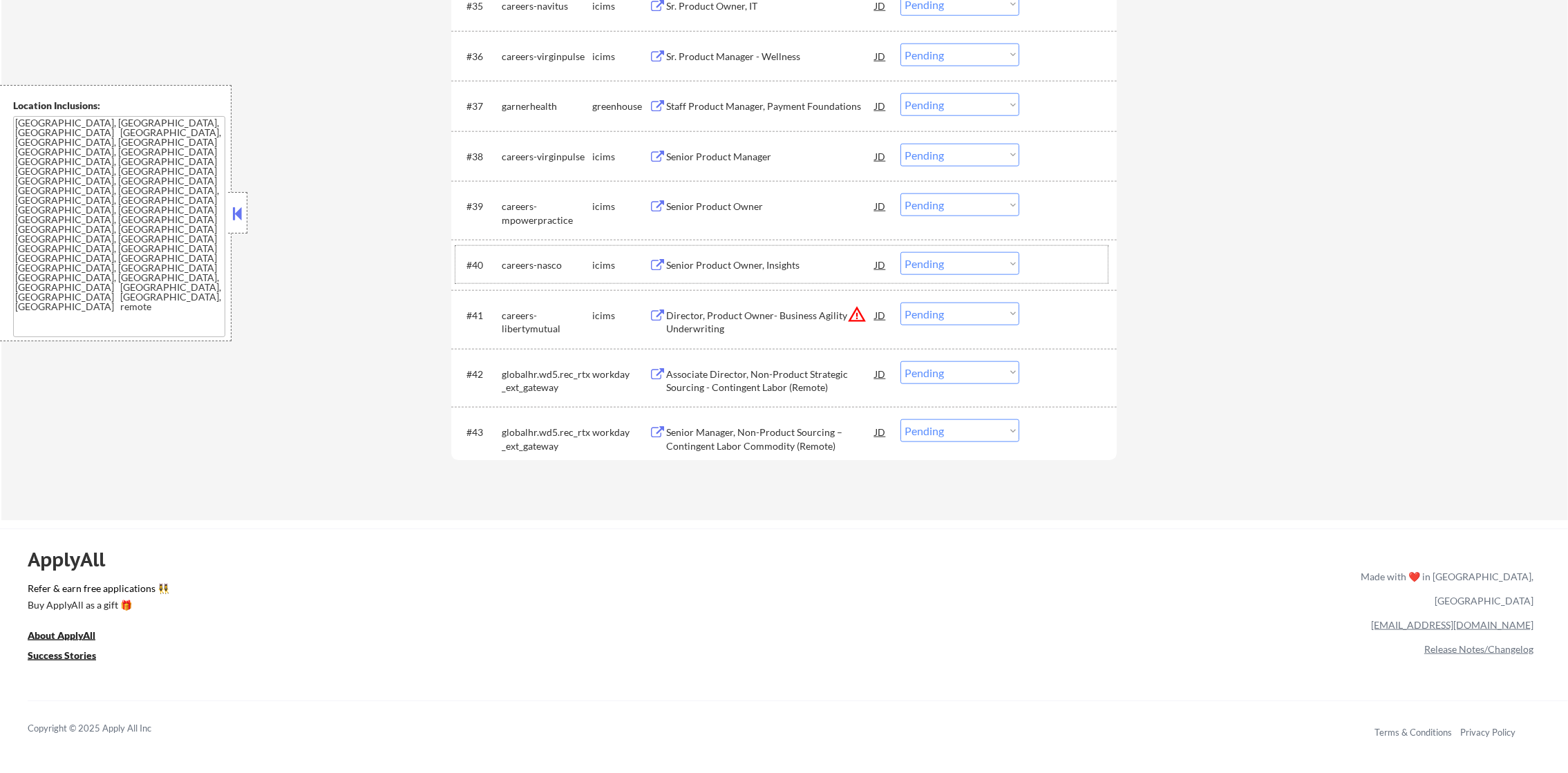
click at [530, 117] on div "garnerhealth" at bounding box center [548, 105] width 91 height 25
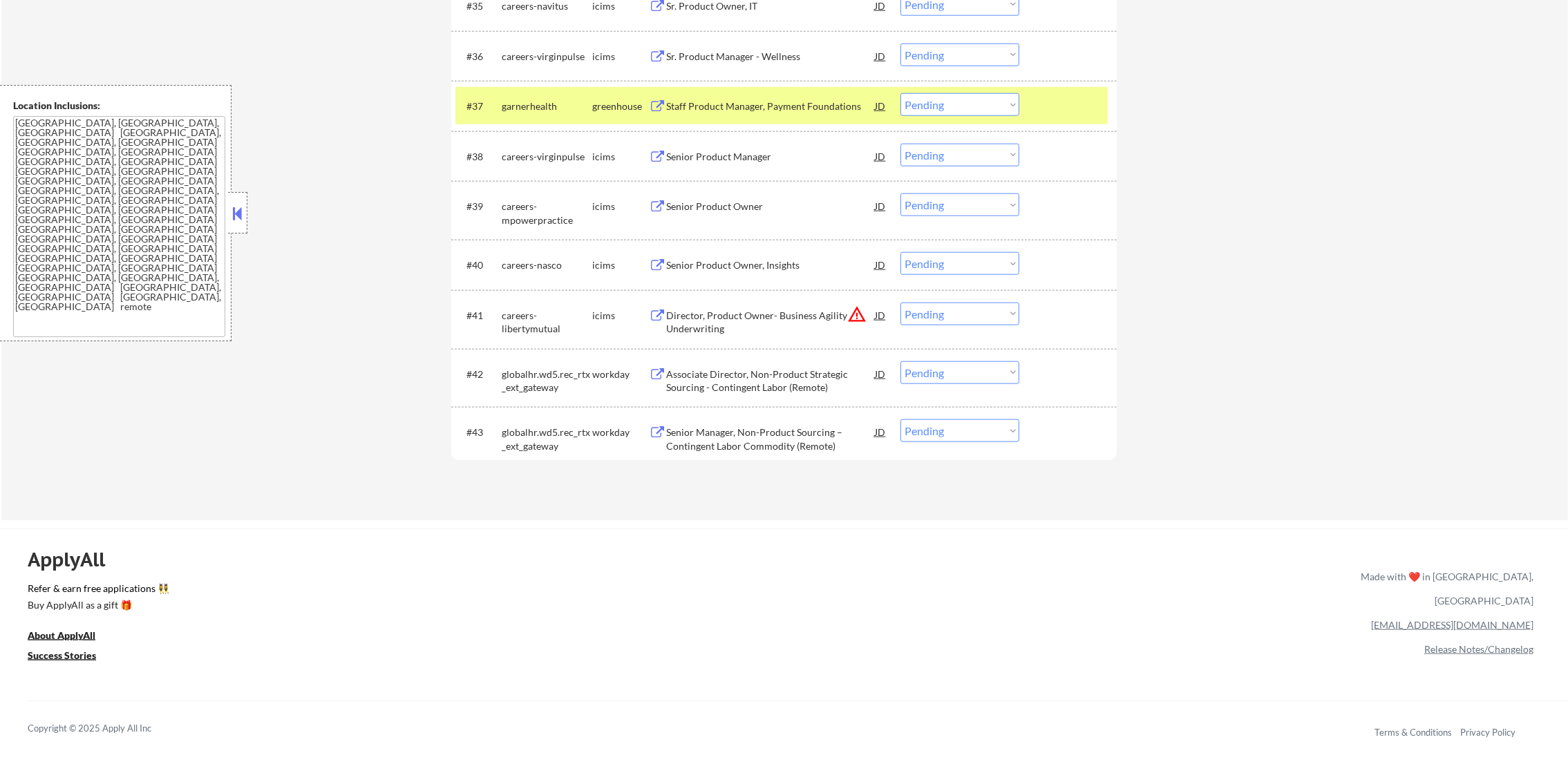
click at [533, 99] on div "garnerhealth" at bounding box center [548, 106] width 91 height 14
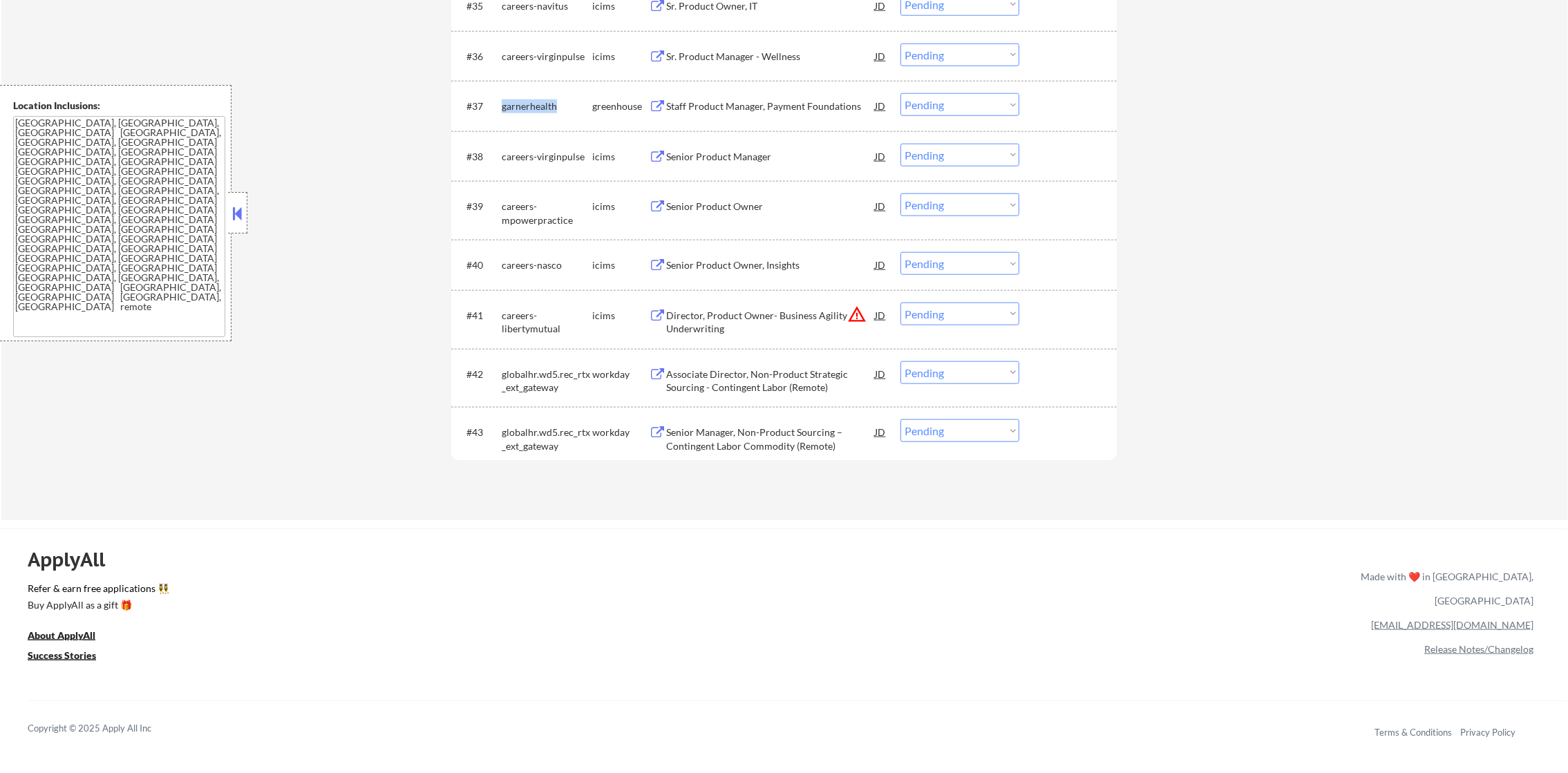
click at [533, 99] on div "garnerhealth" at bounding box center [548, 106] width 91 height 14
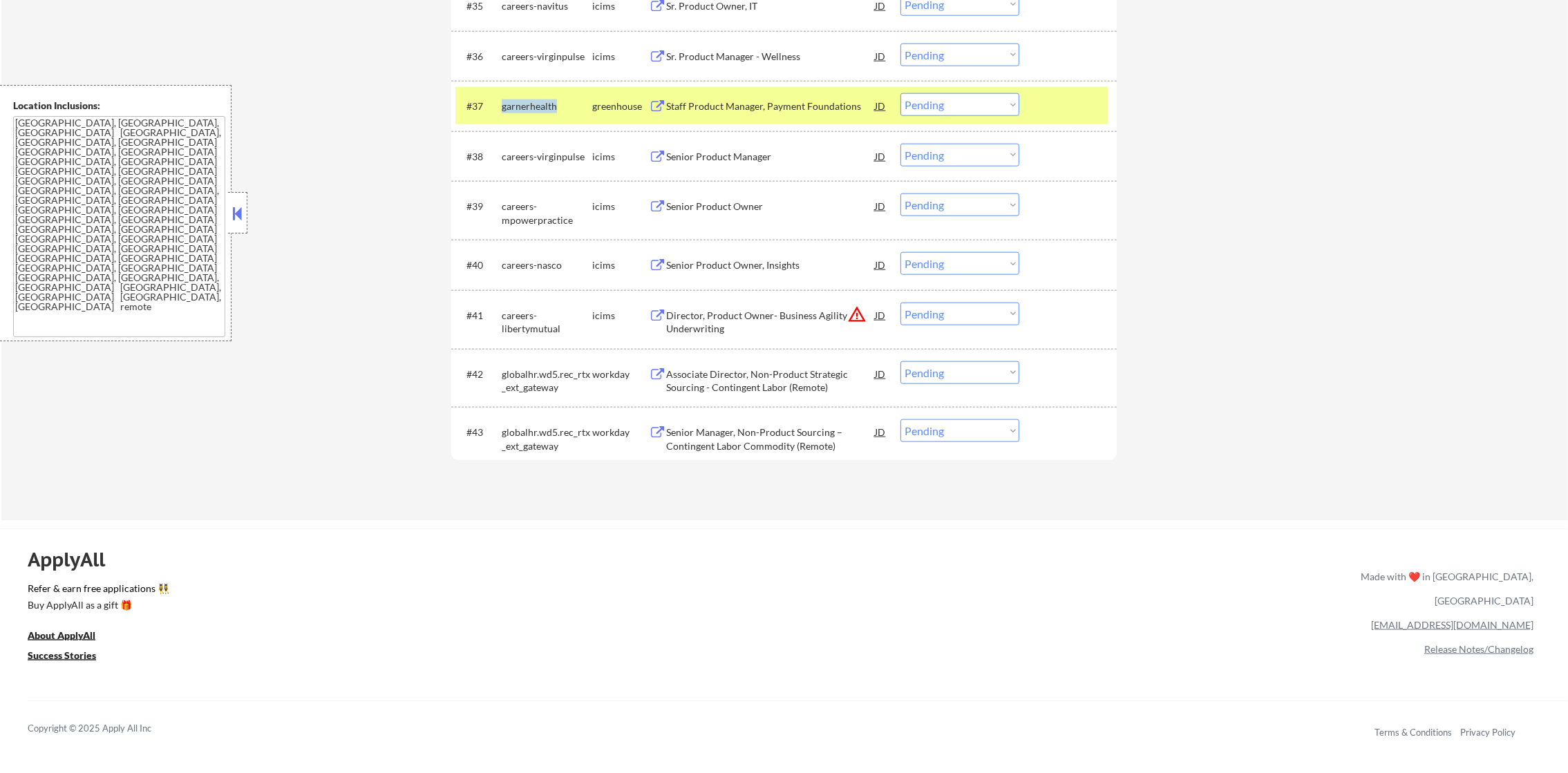
copy div "garnerhealth"
select select ""pending""
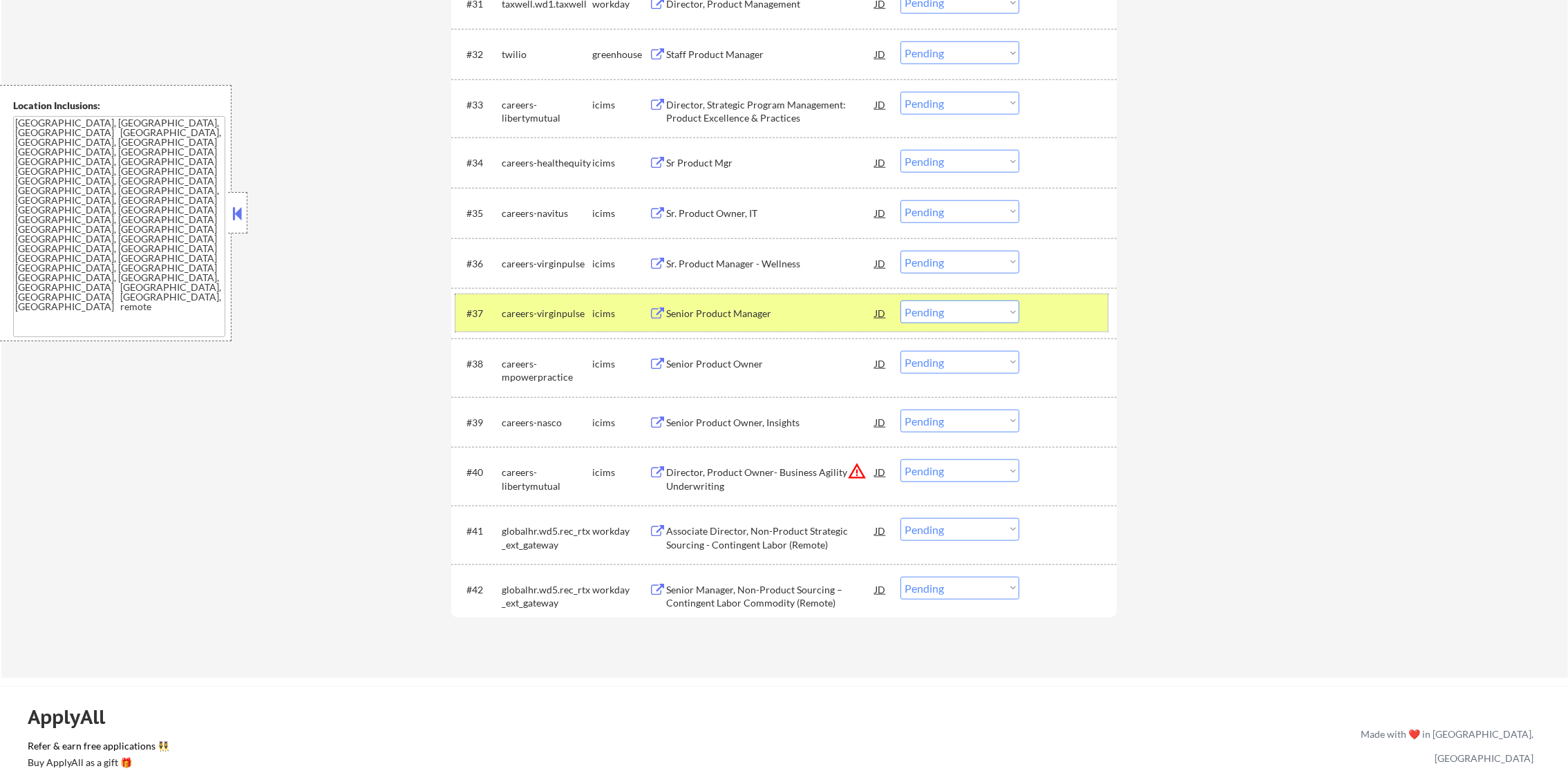
click at [576, 318] on div "careers-virginpulse" at bounding box center [548, 314] width 91 height 14
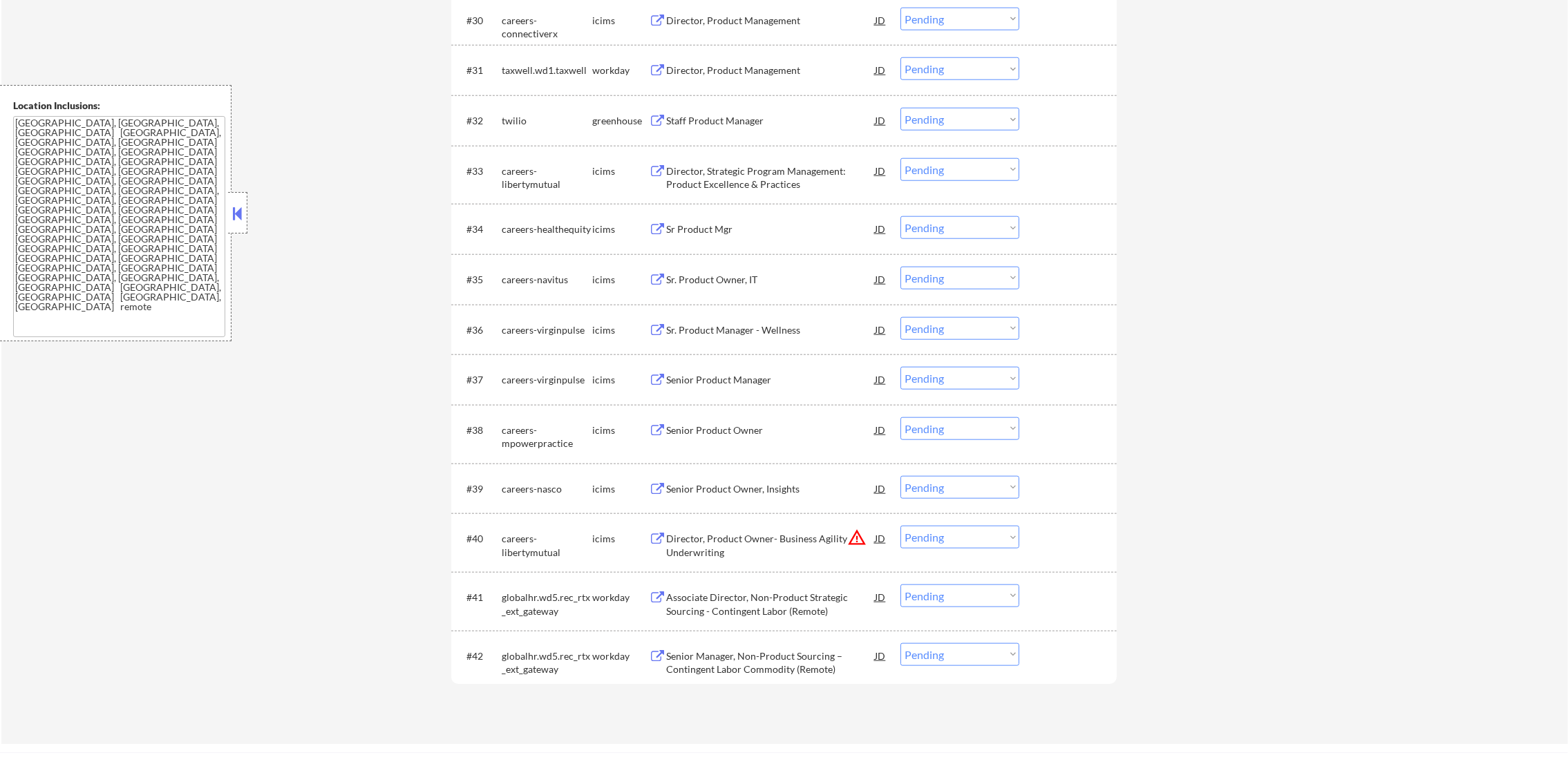
scroll to position [1991, 0]
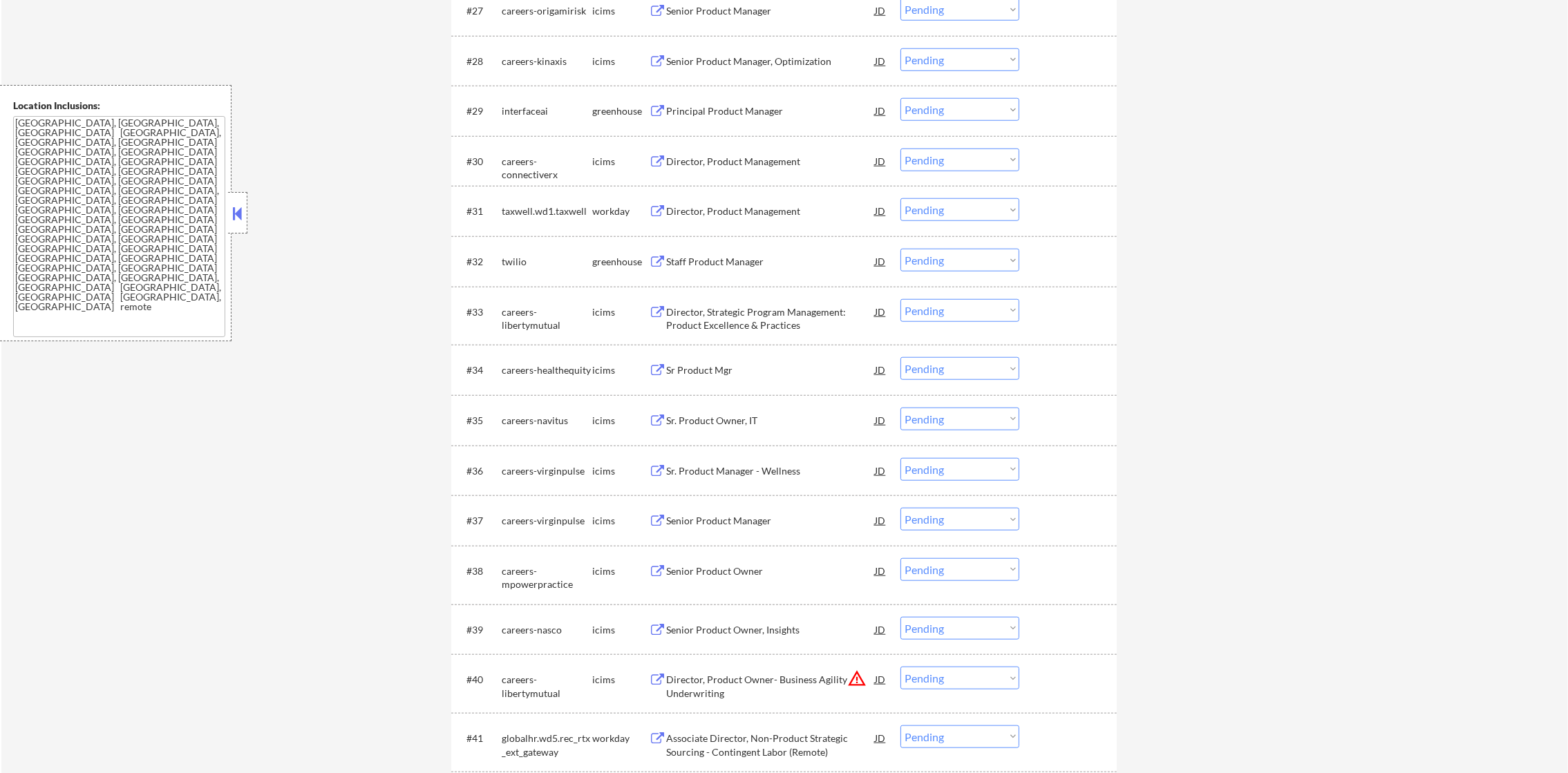
click at [523, 266] on div "twilio" at bounding box center [548, 261] width 91 height 14
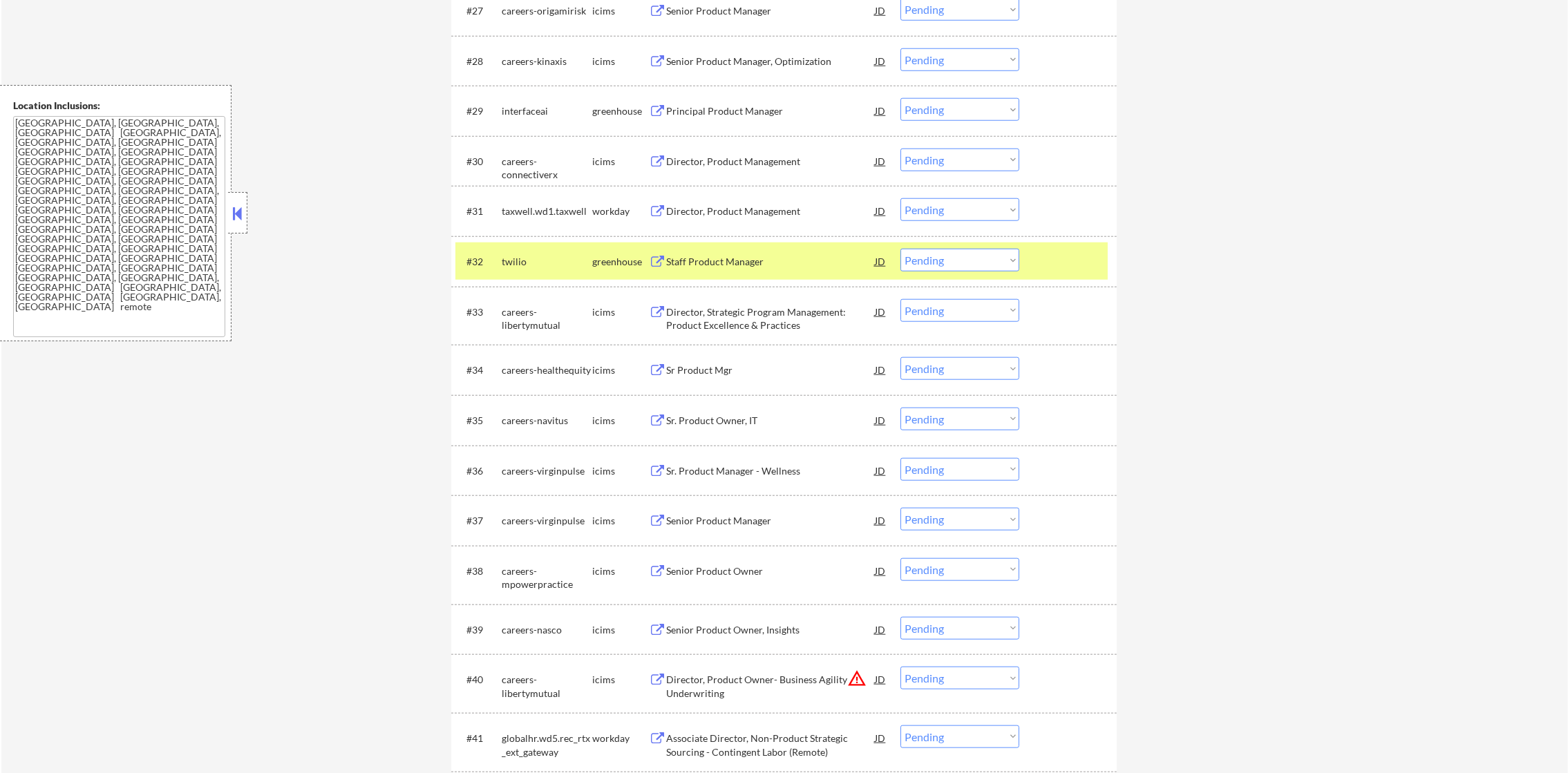
click at [523, 266] on div "twilio" at bounding box center [548, 261] width 91 height 14
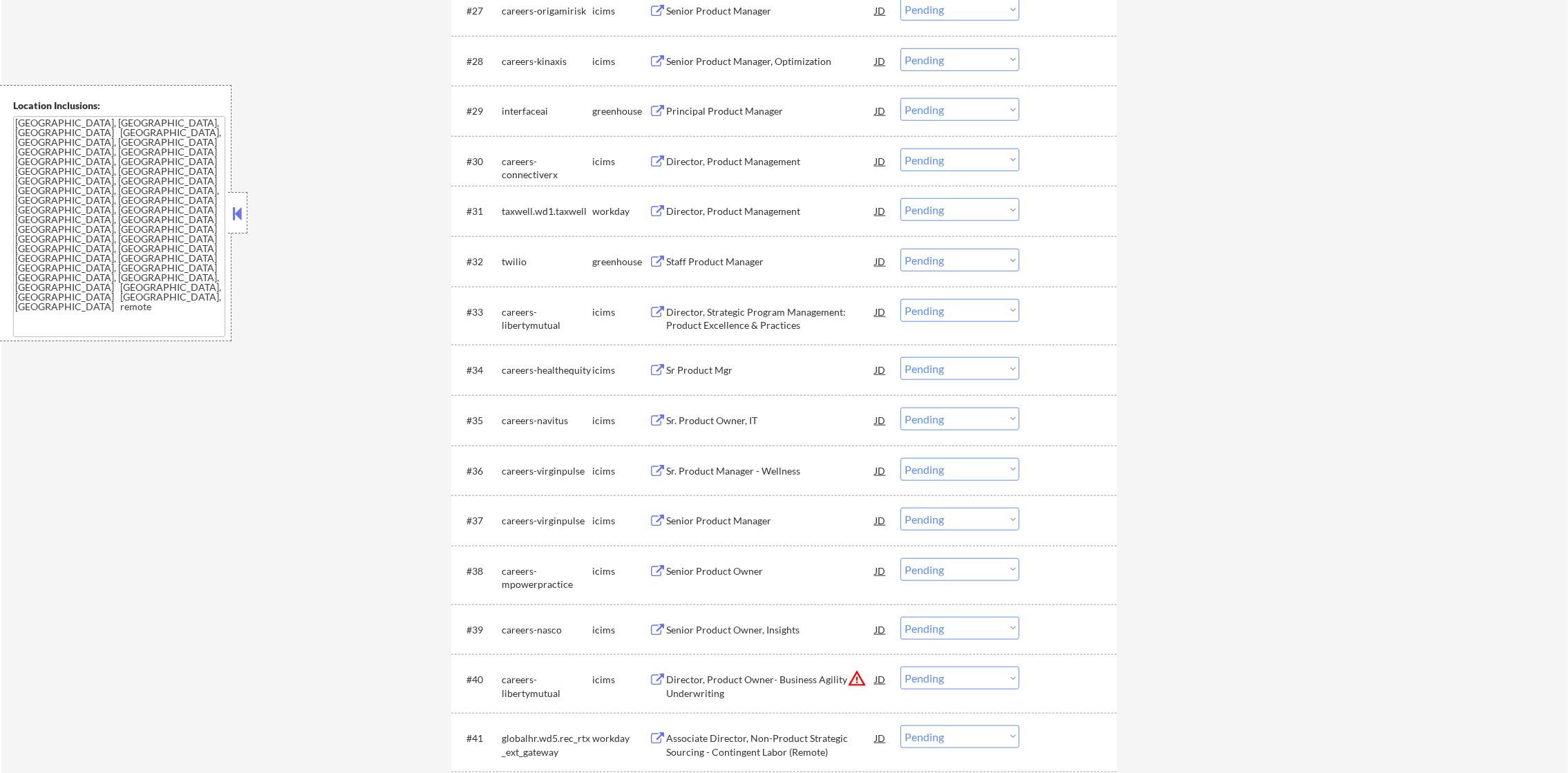
click at [517, 260] on div "twilio" at bounding box center [548, 261] width 91 height 14
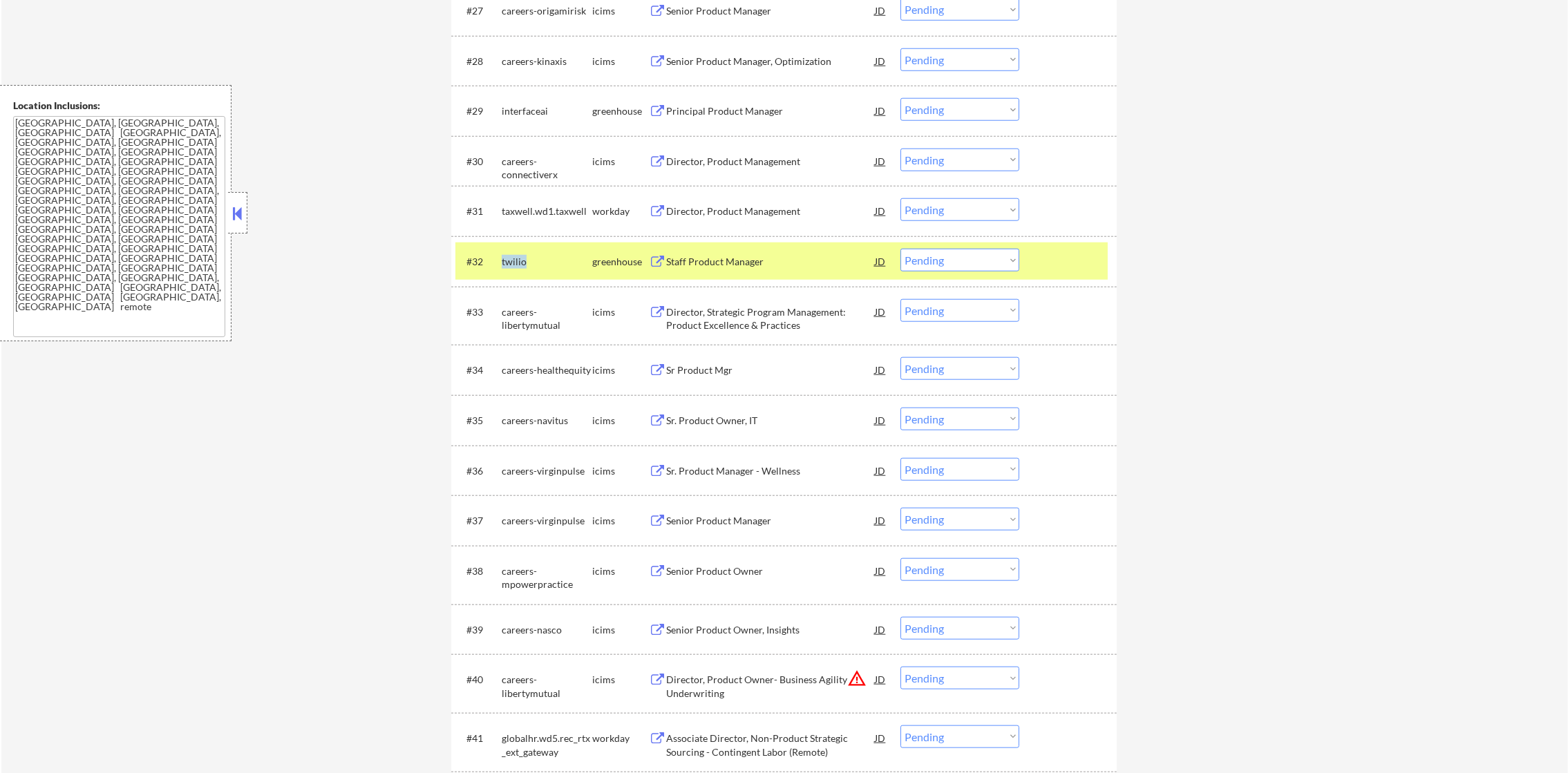
click at [517, 260] on div "twilio" at bounding box center [548, 261] width 91 height 14
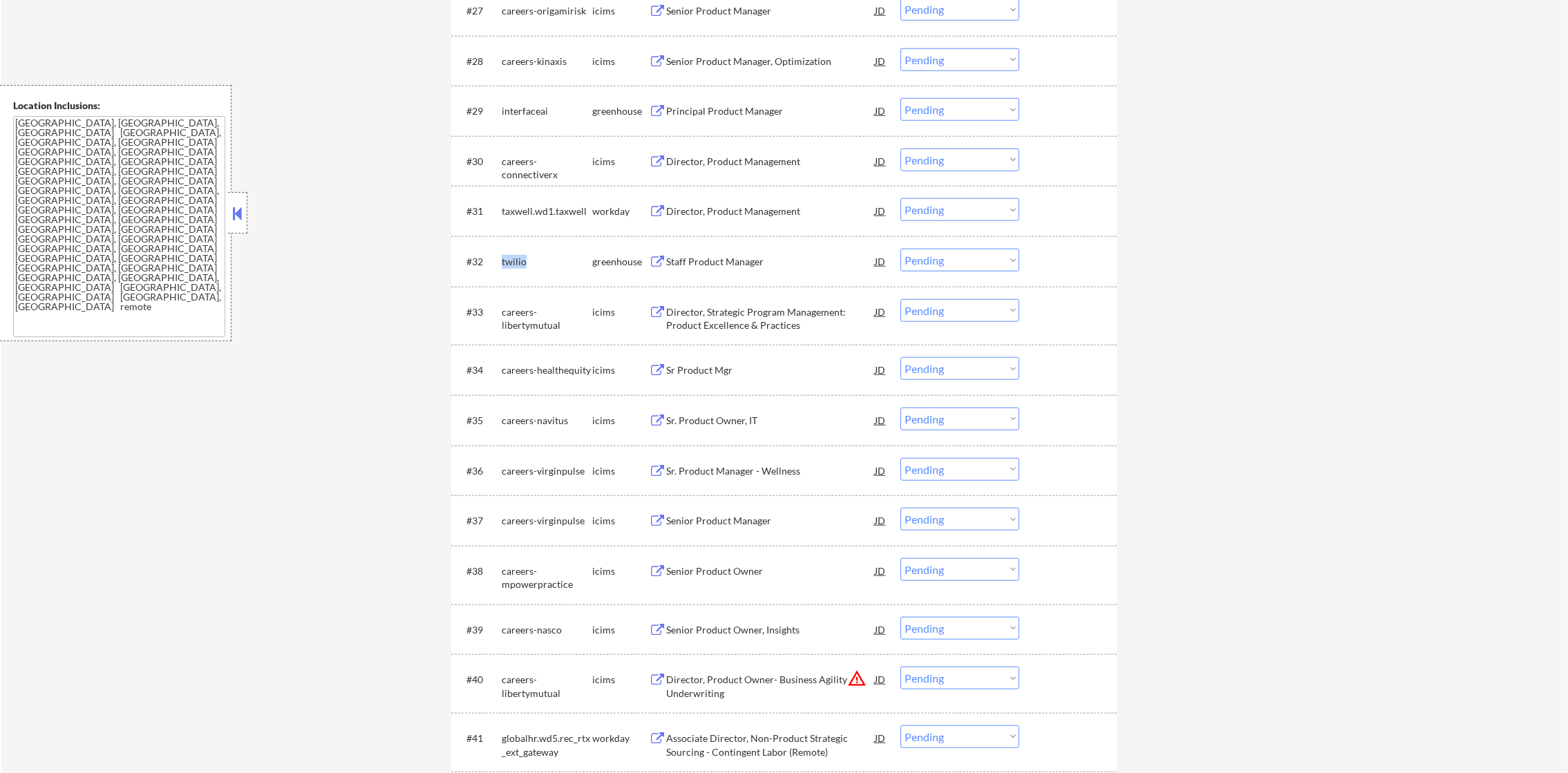
copy div "twilio"
select select ""pending""
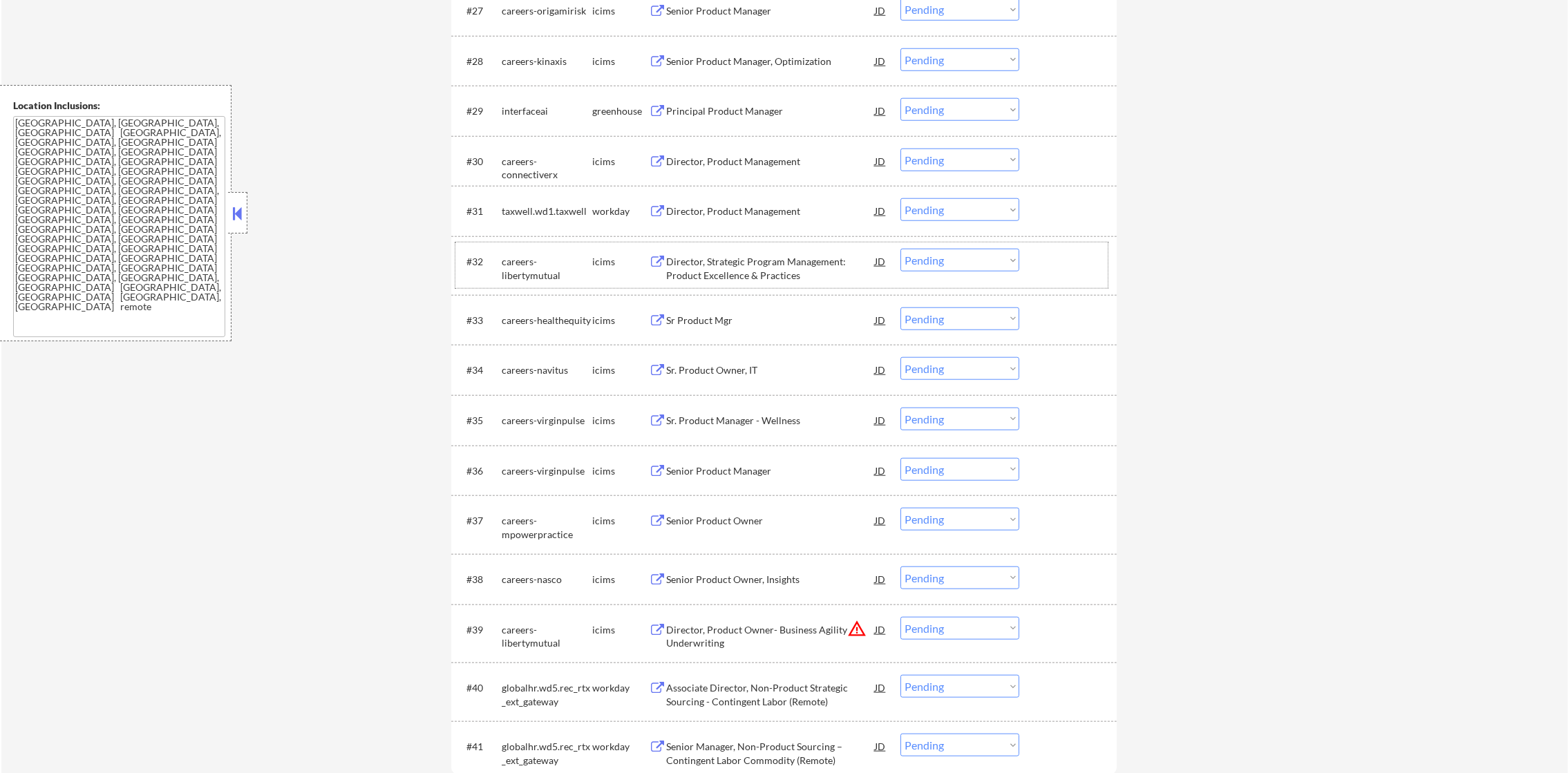
click at [521, 111] on div "interfaceai" at bounding box center [548, 111] width 91 height 14
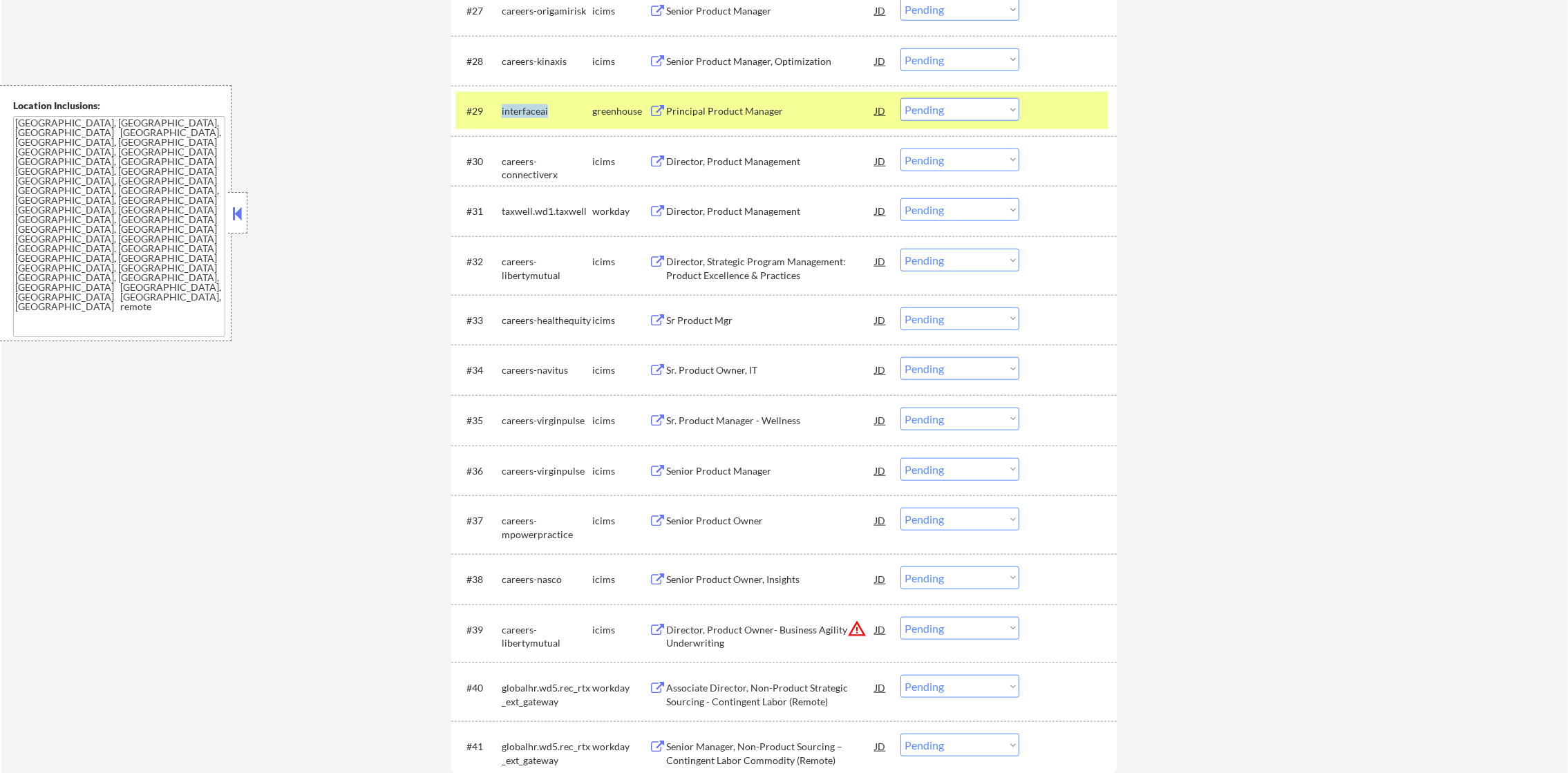
click at [521, 111] on div "interfaceai" at bounding box center [548, 111] width 91 height 14
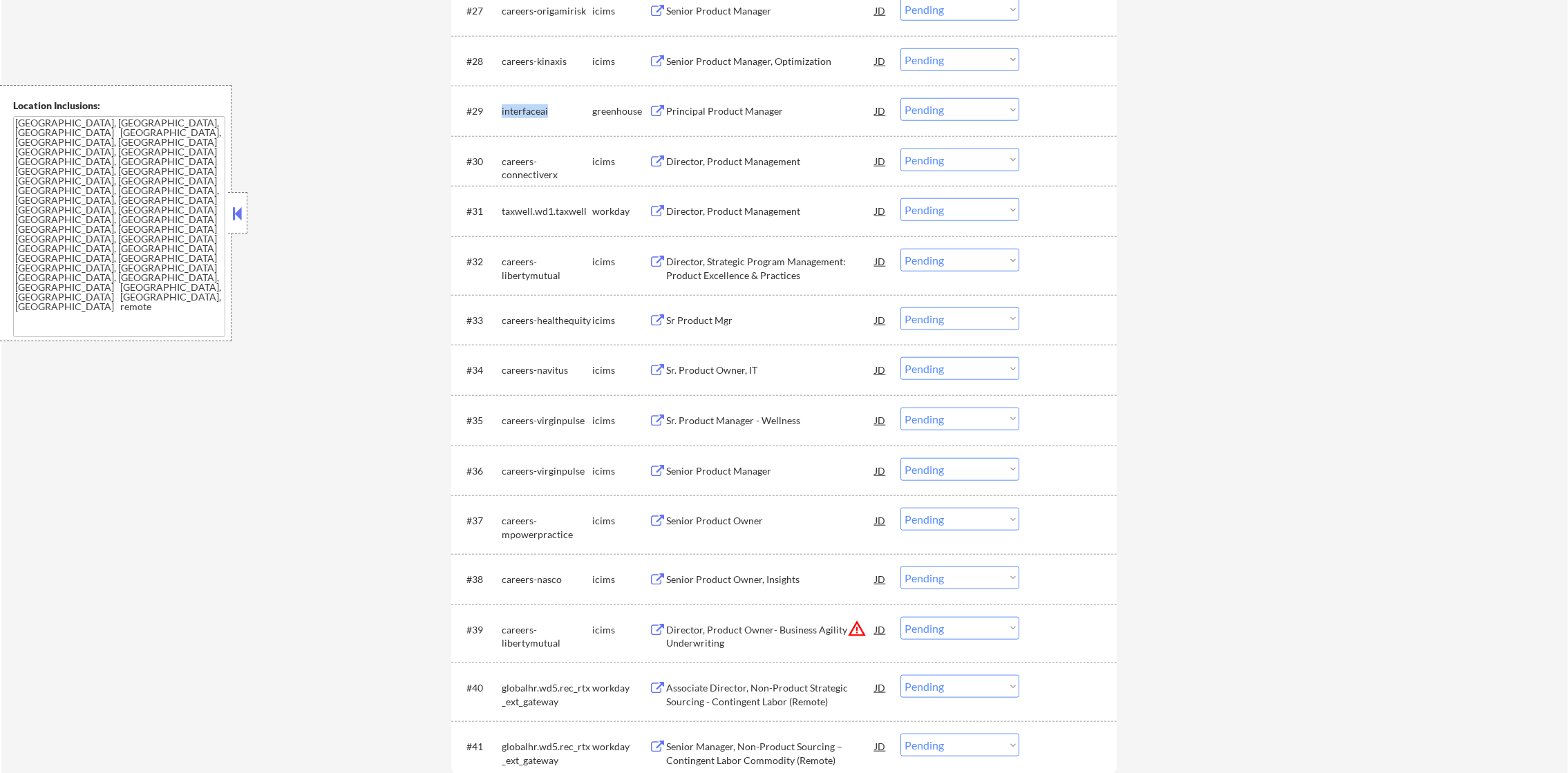
copy div "interfaceai"
